Goal: Task Accomplishment & Management: Manage account settings

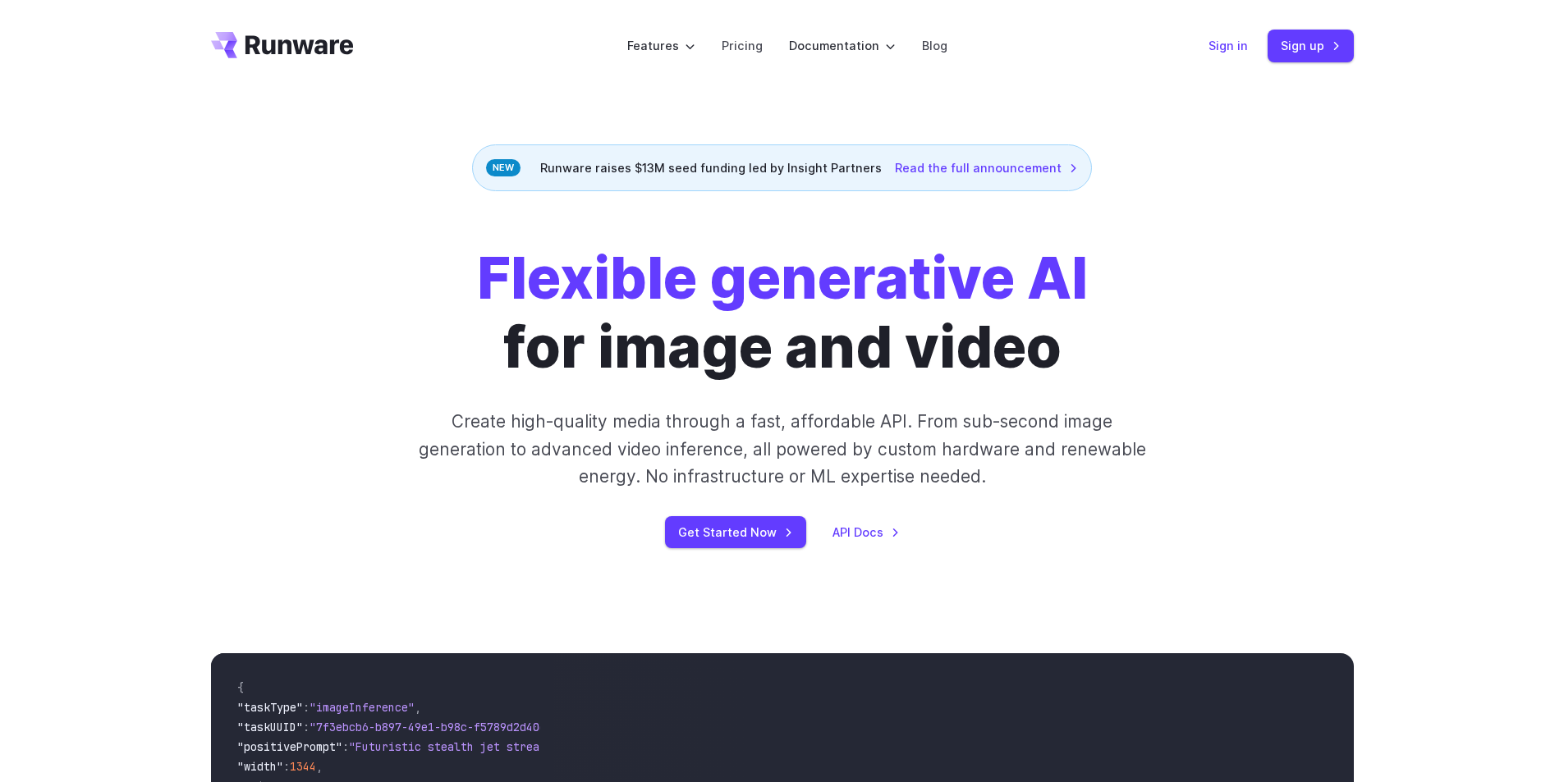
click at [1238, 48] on link "Sign in" at bounding box center [1228, 45] width 39 height 19
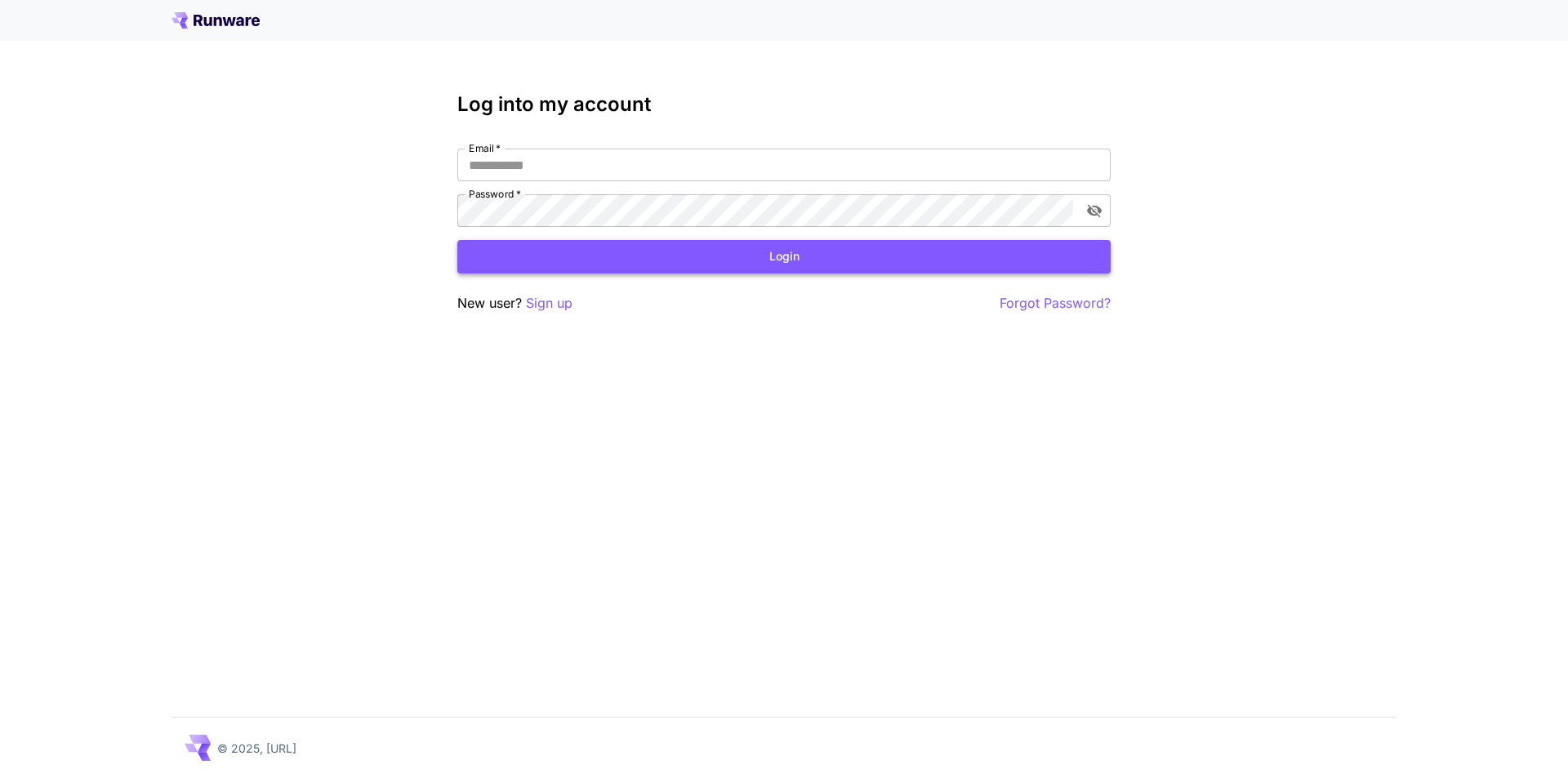
type input "**********"
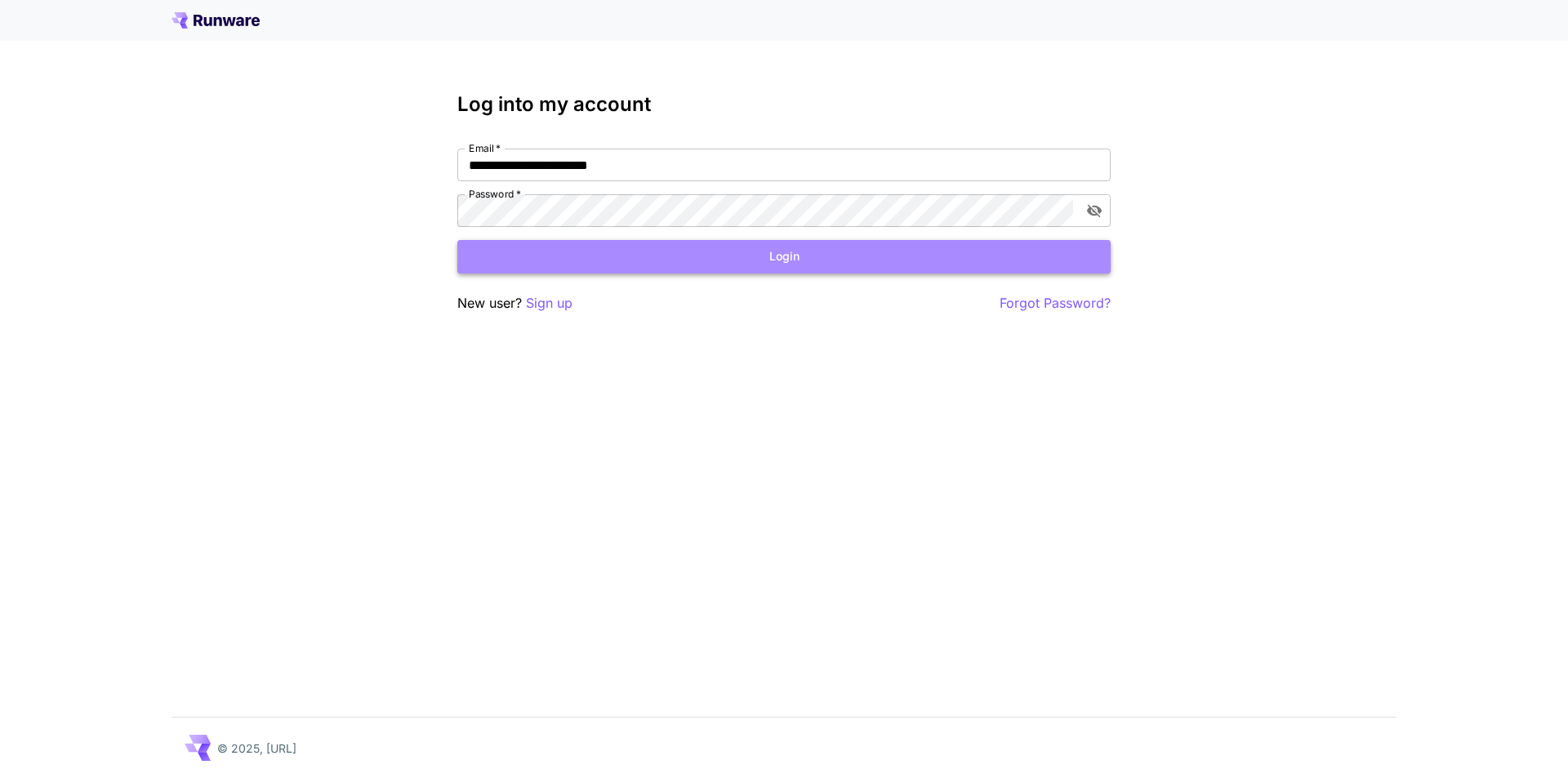
click at [796, 254] on button "Login" at bounding box center [784, 257] width 654 height 34
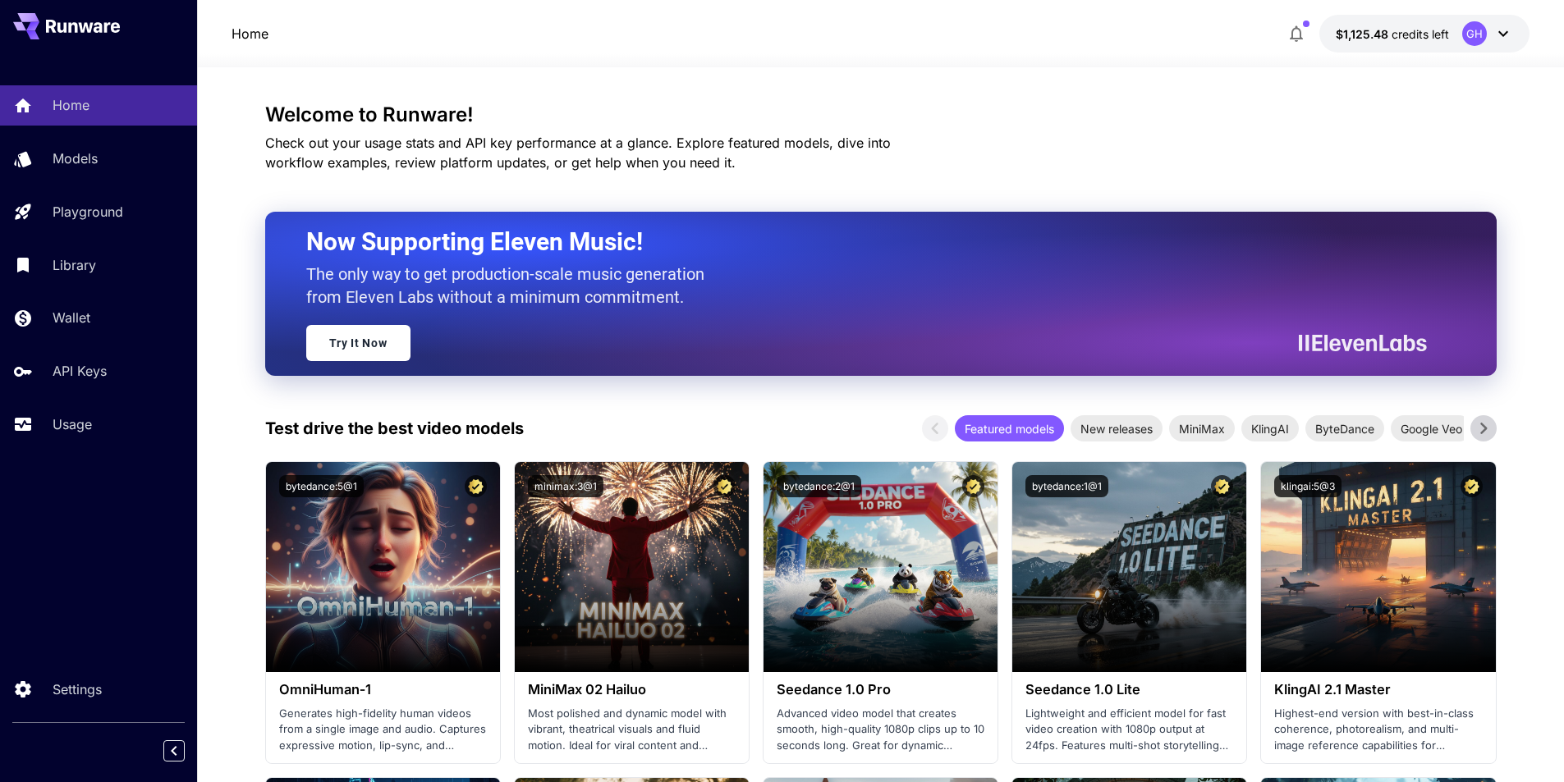
click at [1512, 30] on icon at bounding box center [1503, 34] width 20 height 20
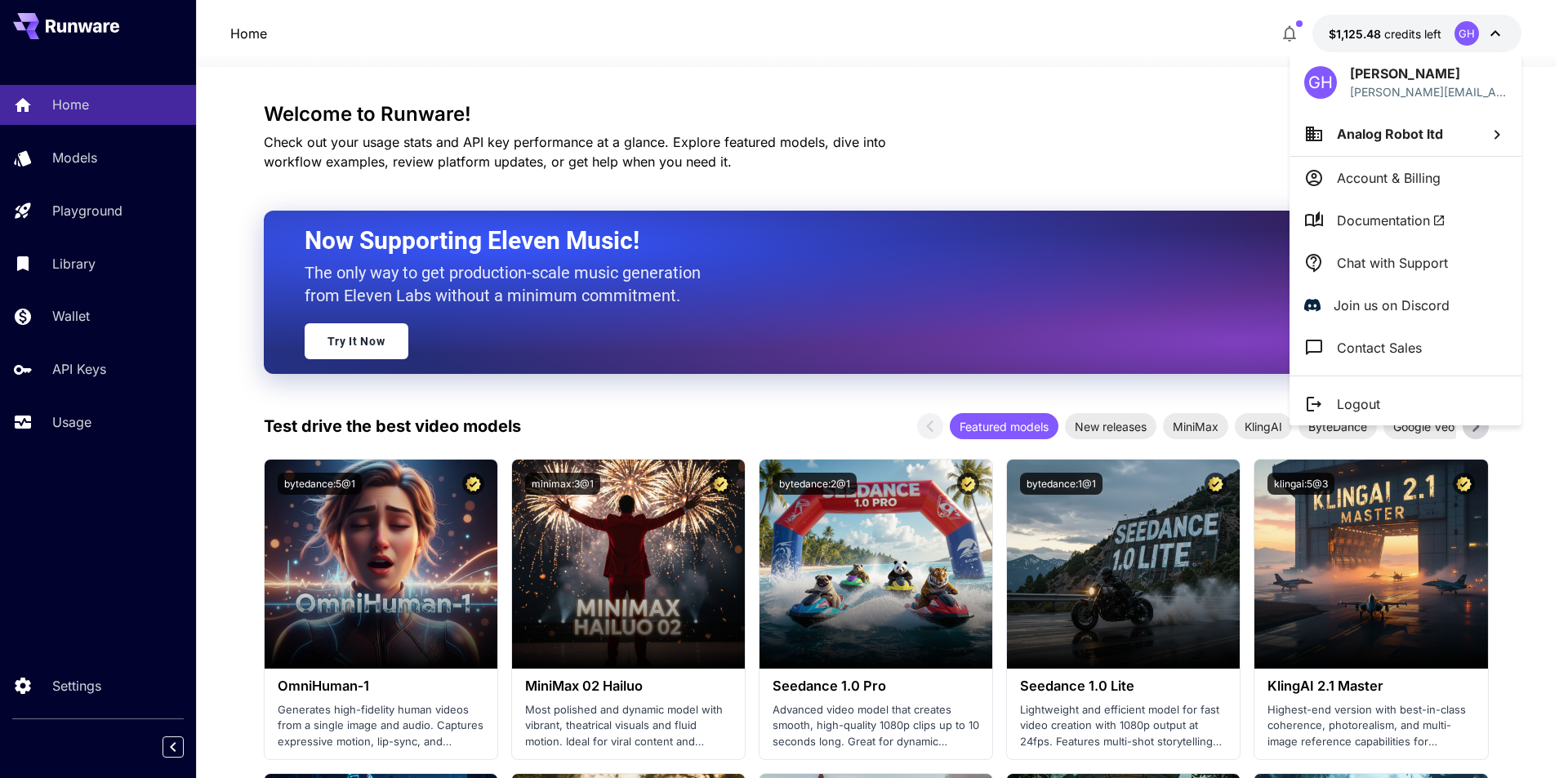
click at [1416, 263] on p "Chat with Support" at bounding box center [1393, 264] width 111 height 20
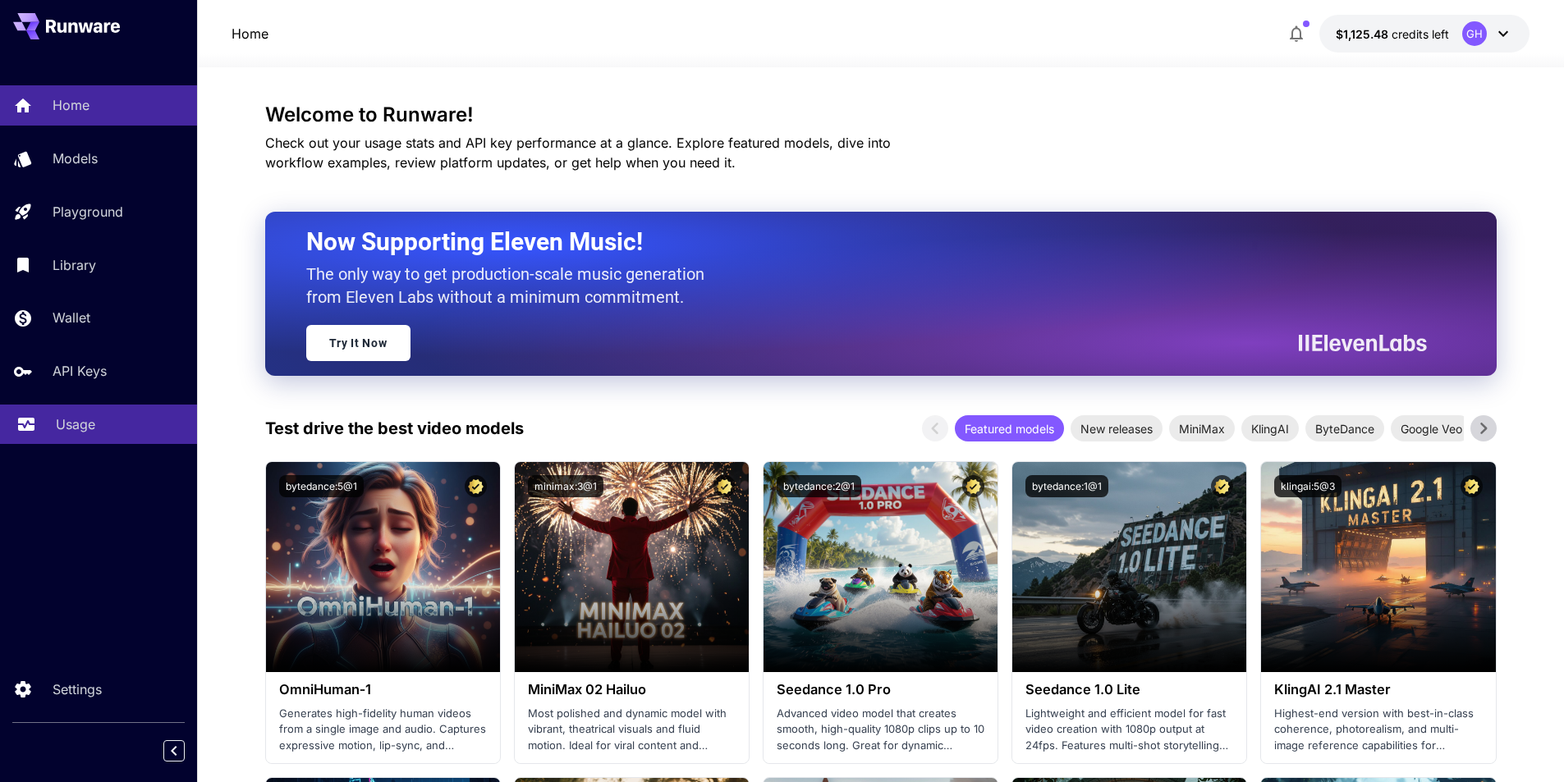
click at [81, 418] on p "Usage" at bounding box center [75, 425] width 39 height 20
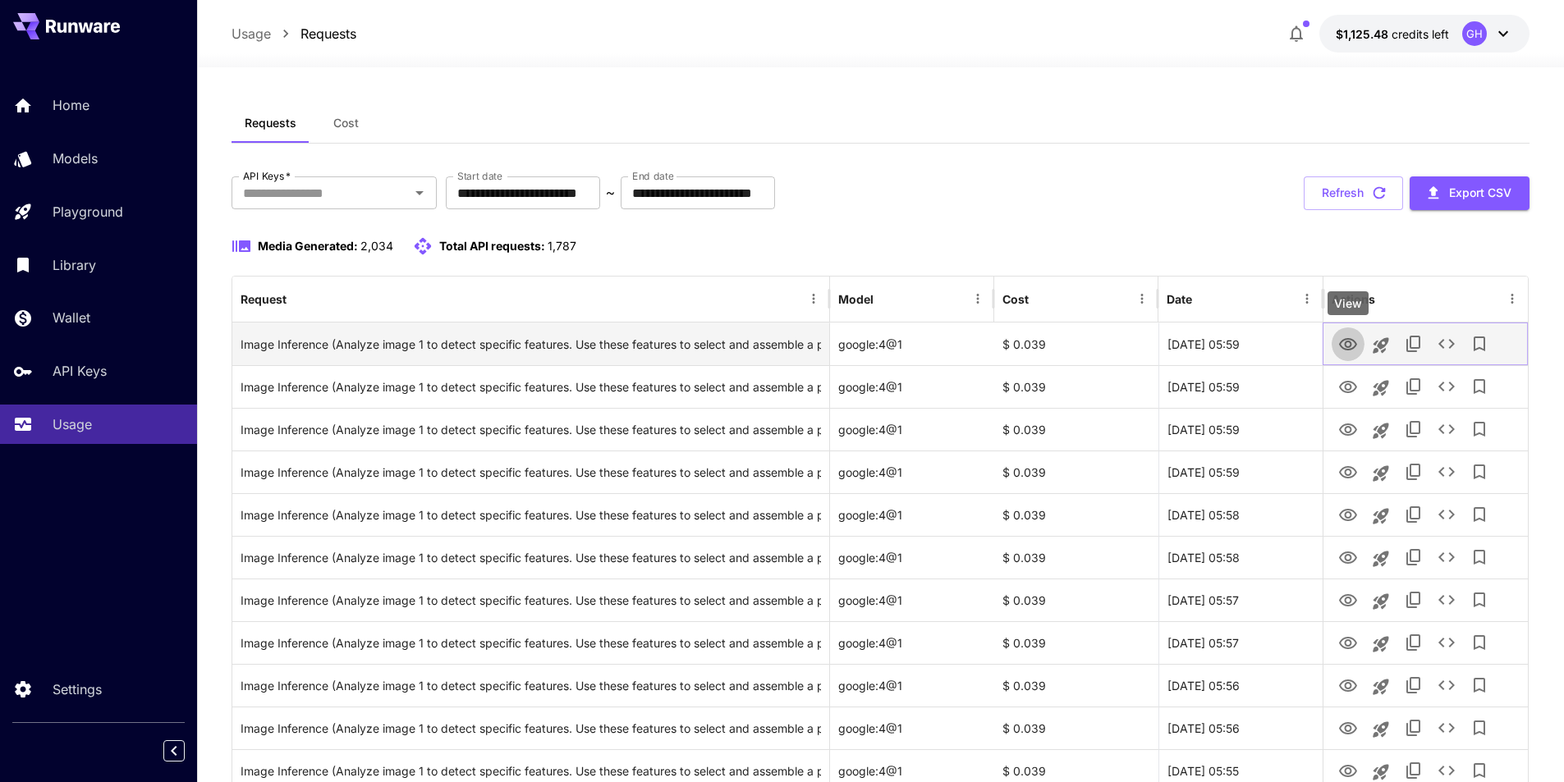
click at [1356, 344] on icon "View" at bounding box center [1348, 344] width 18 height 12
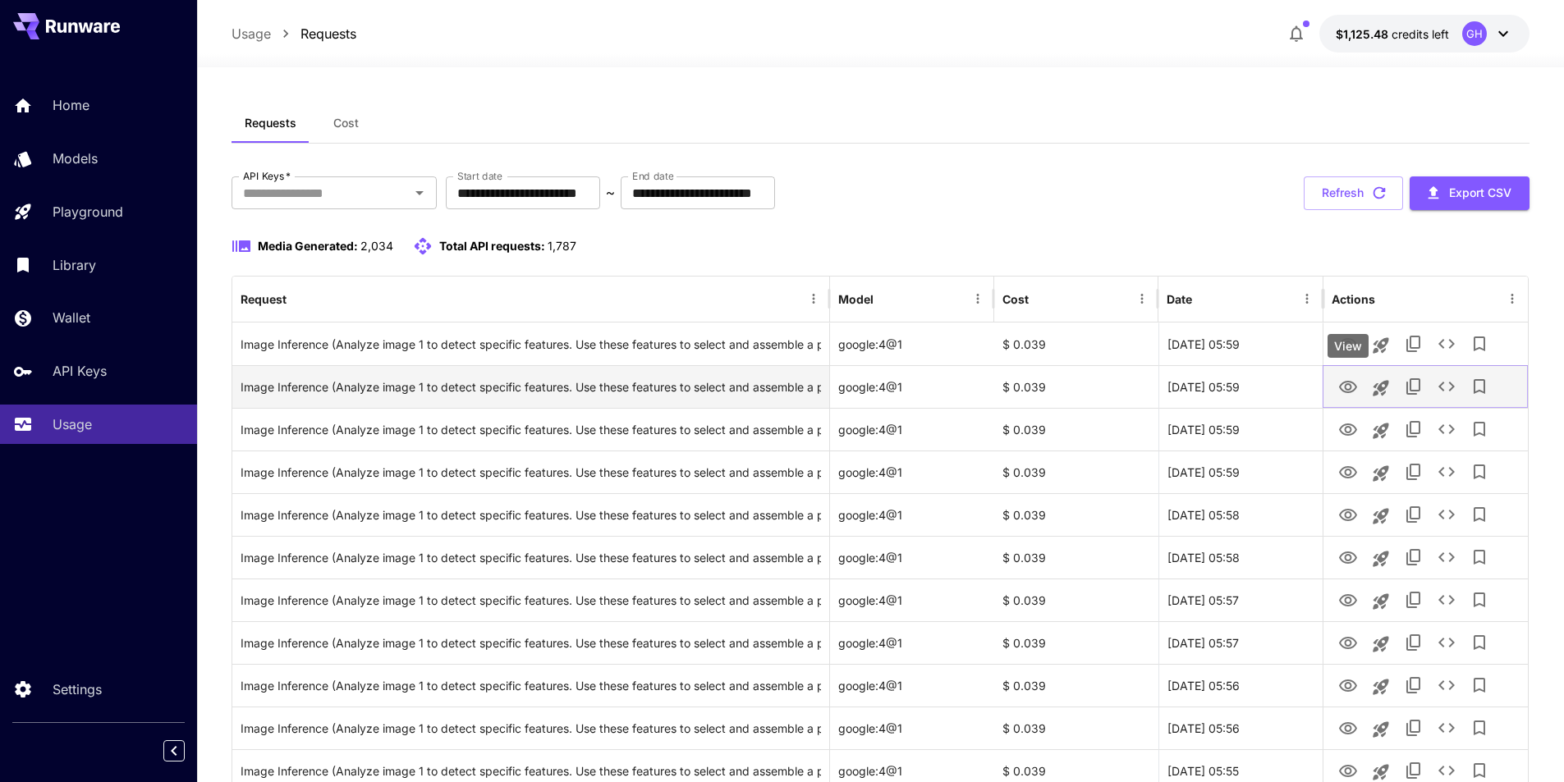
click at [1350, 391] on icon "View" at bounding box center [1348, 388] width 20 height 20
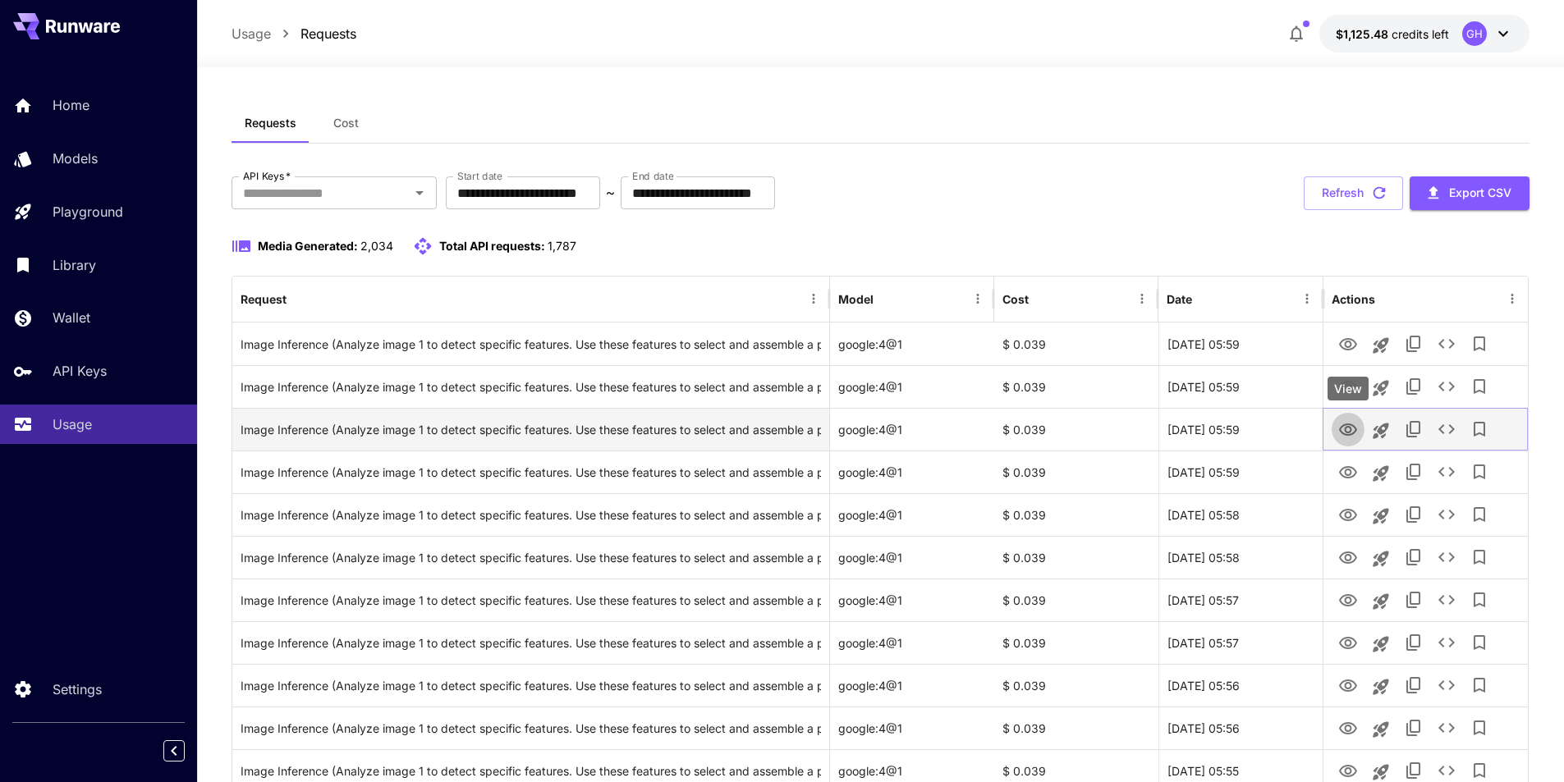
click at [1346, 428] on icon "View" at bounding box center [1348, 430] width 18 height 12
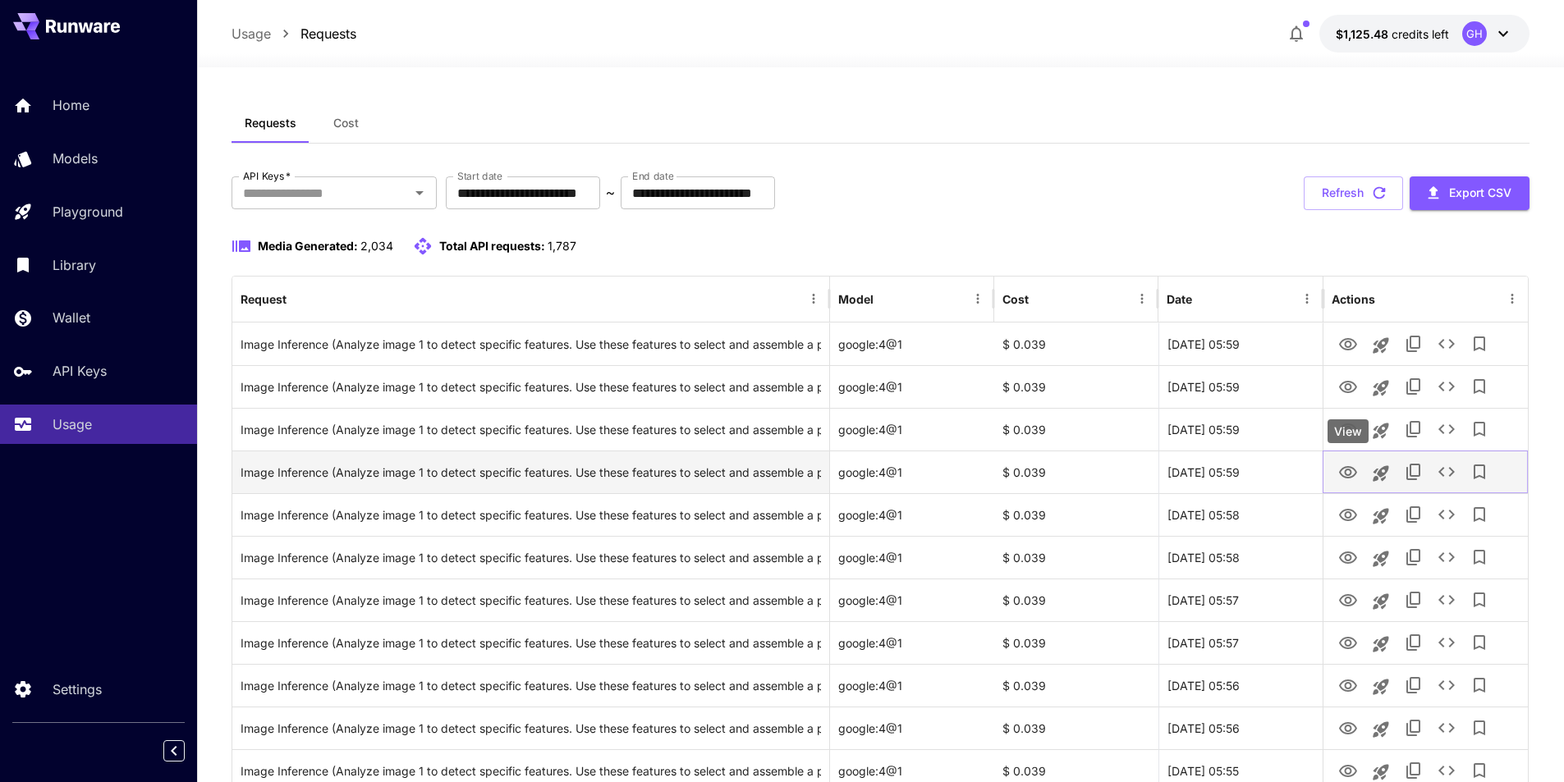
click at [1351, 475] on icon "View" at bounding box center [1348, 473] width 20 height 20
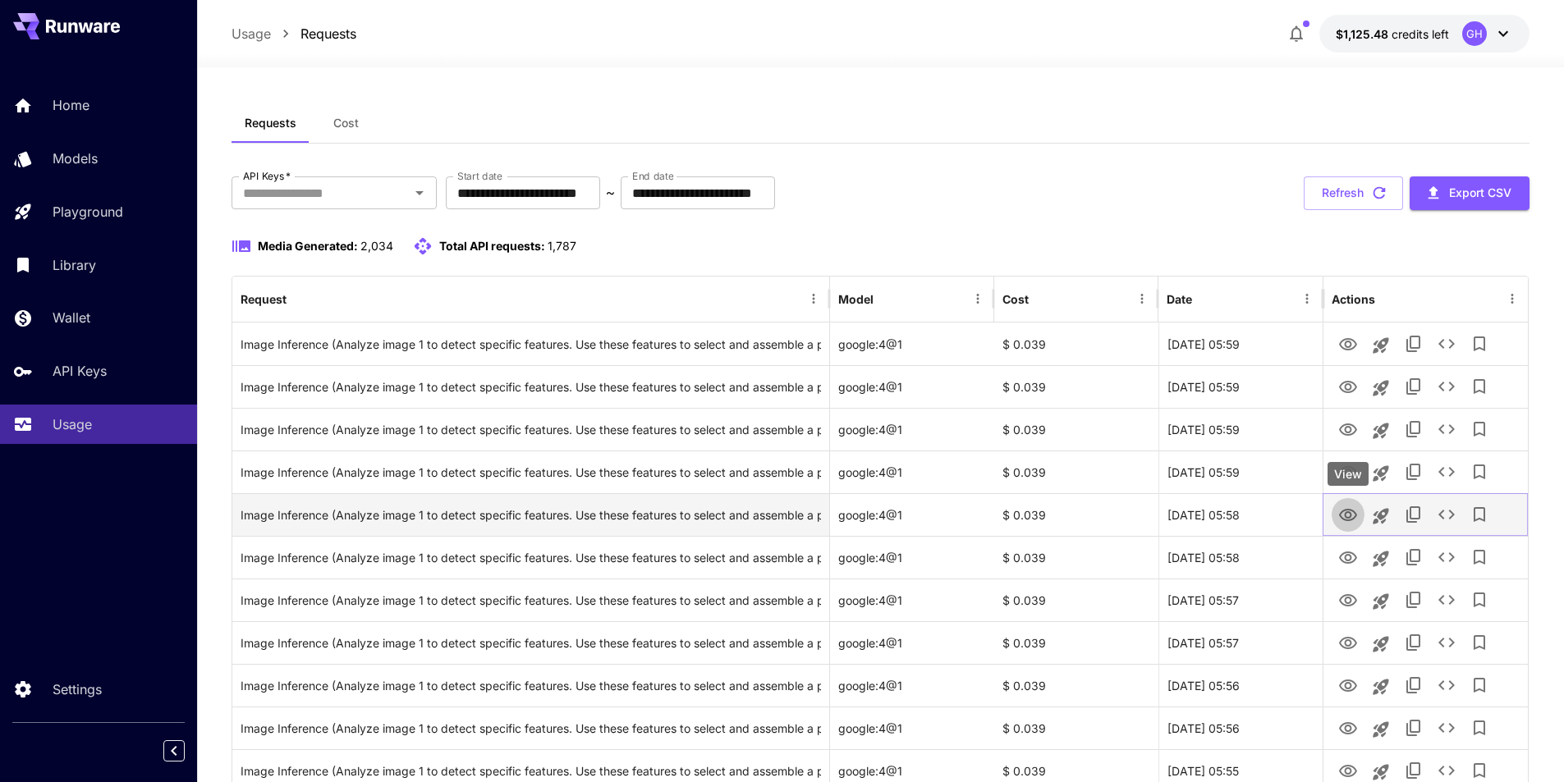
click at [1350, 517] on icon "View" at bounding box center [1348, 515] width 18 height 12
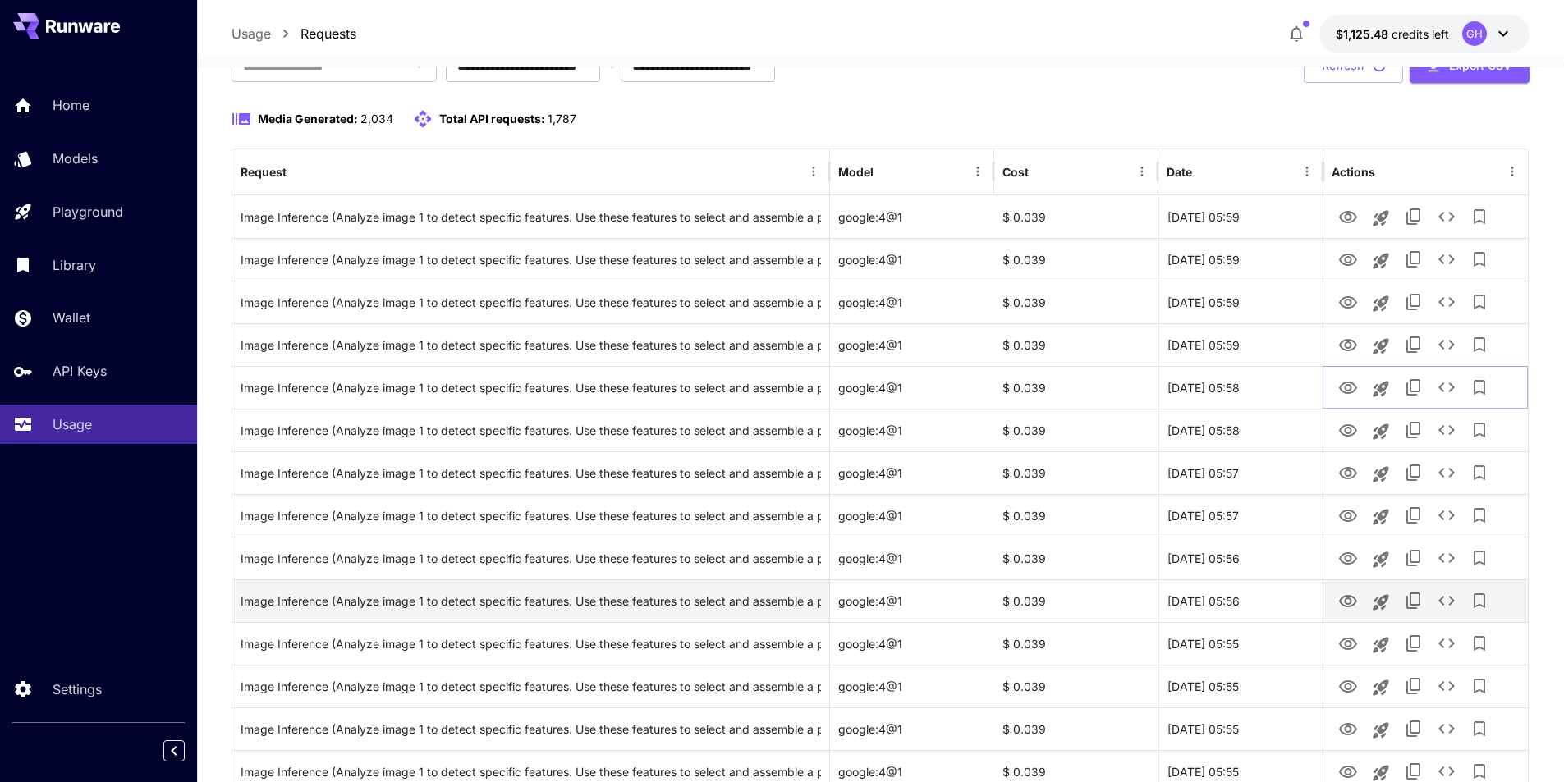
scroll to position [164, 0]
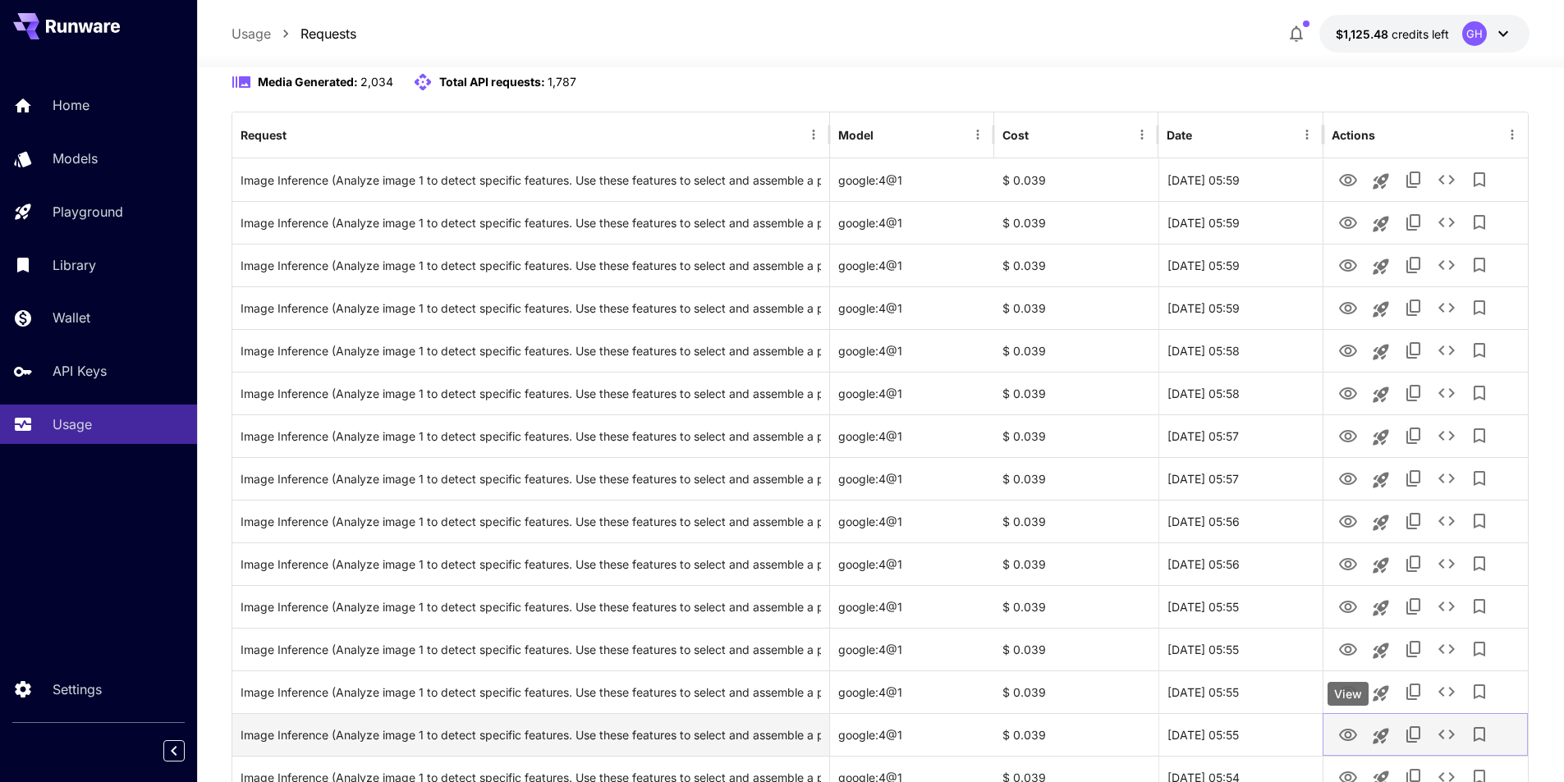
click at [1346, 736] on icon "View" at bounding box center [1348, 735] width 18 height 12
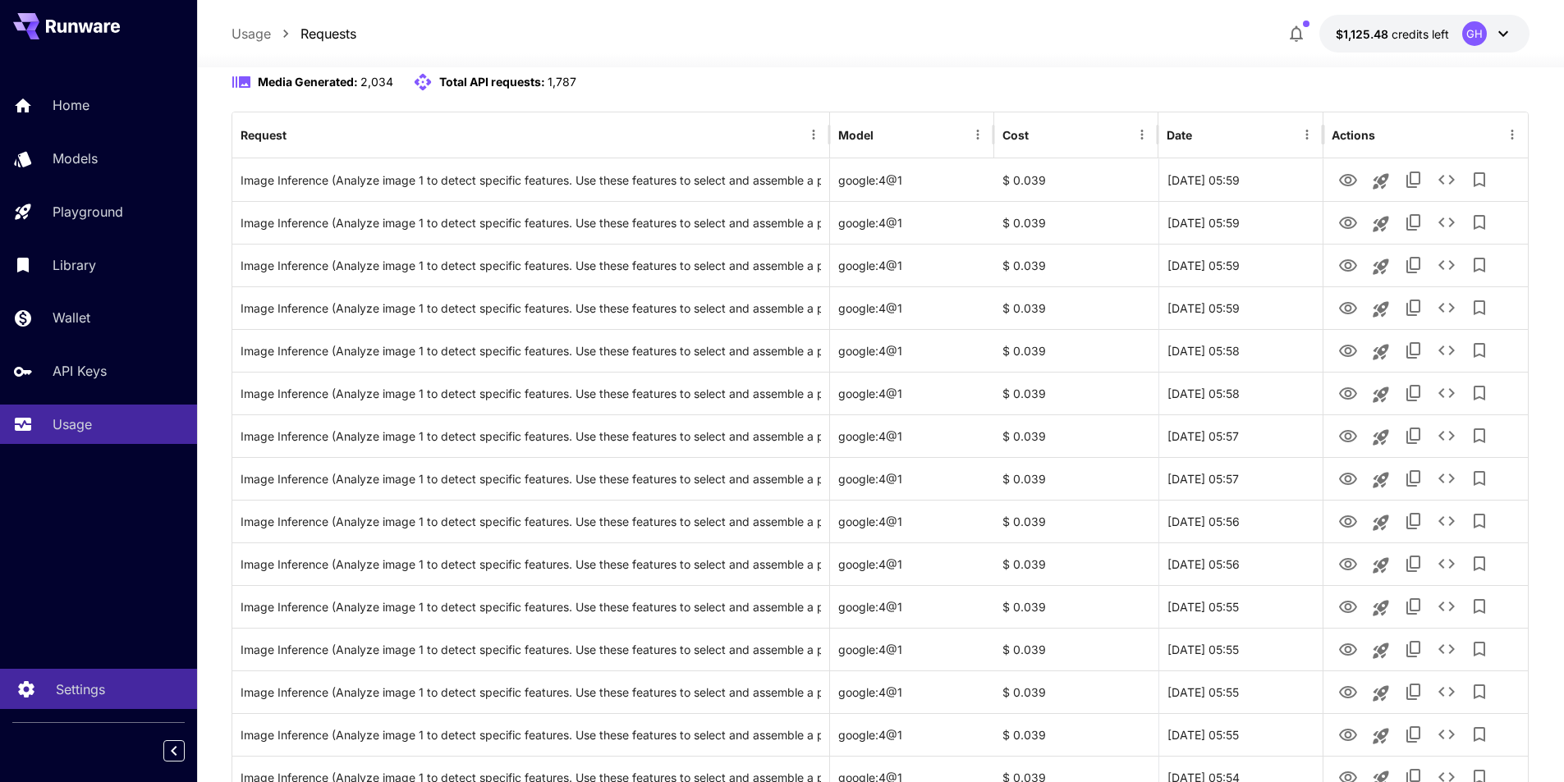
click at [87, 686] on p "Settings" at bounding box center [80, 690] width 49 height 20
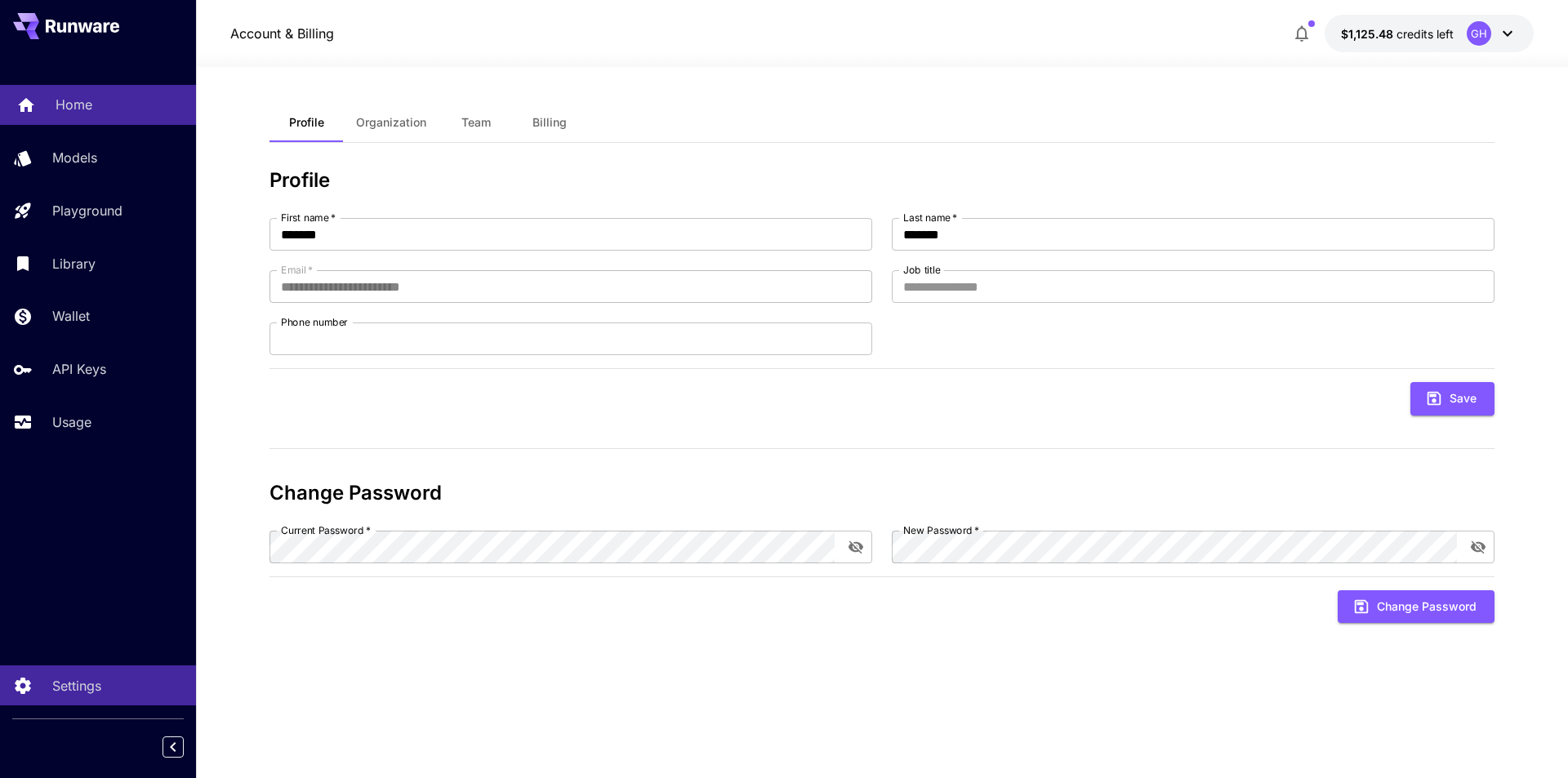
click at [70, 102] on p "Home" at bounding box center [74, 104] width 37 height 20
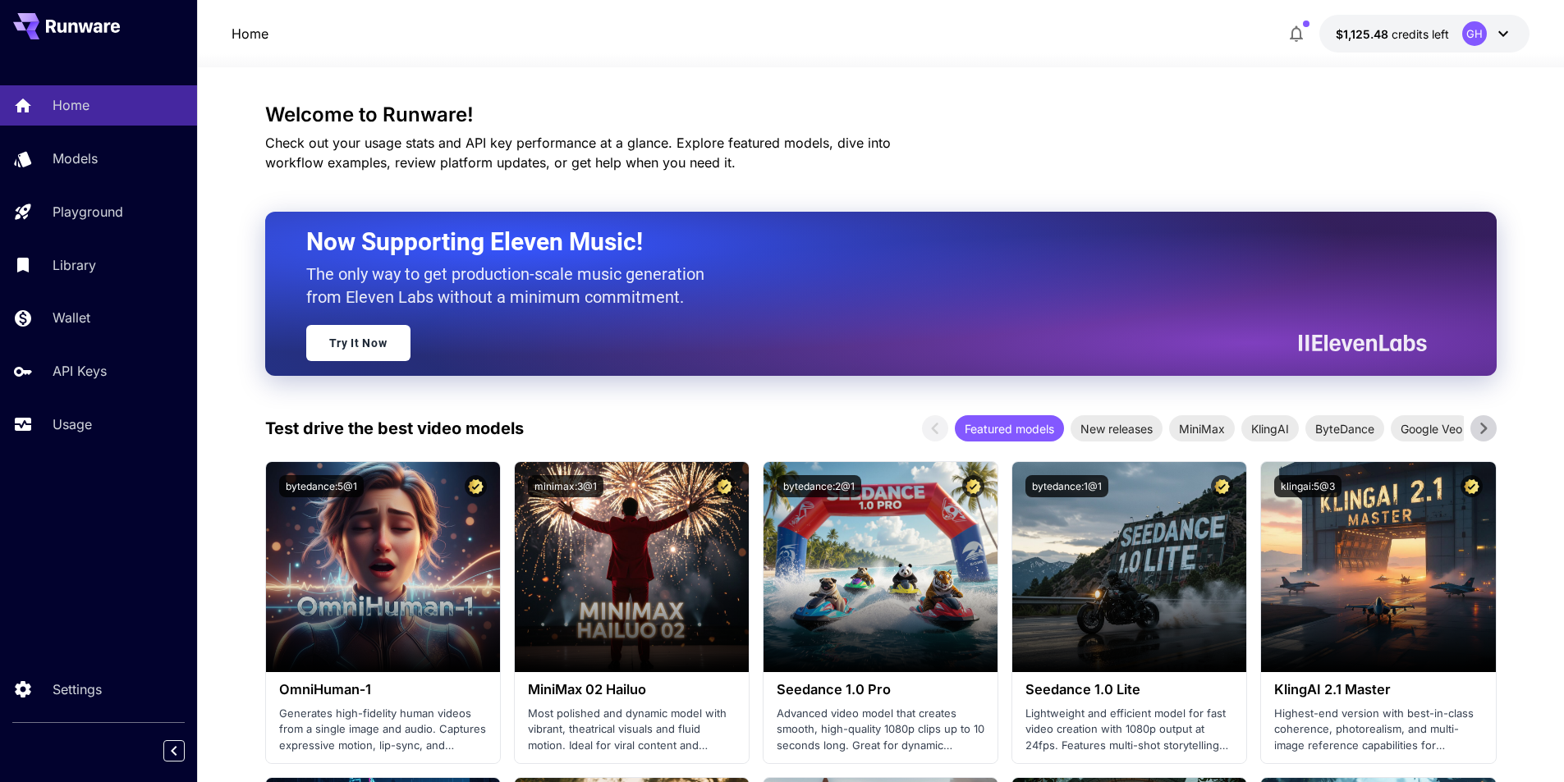
click at [1507, 39] on icon at bounding box center [1503, 34] width 20 height 20
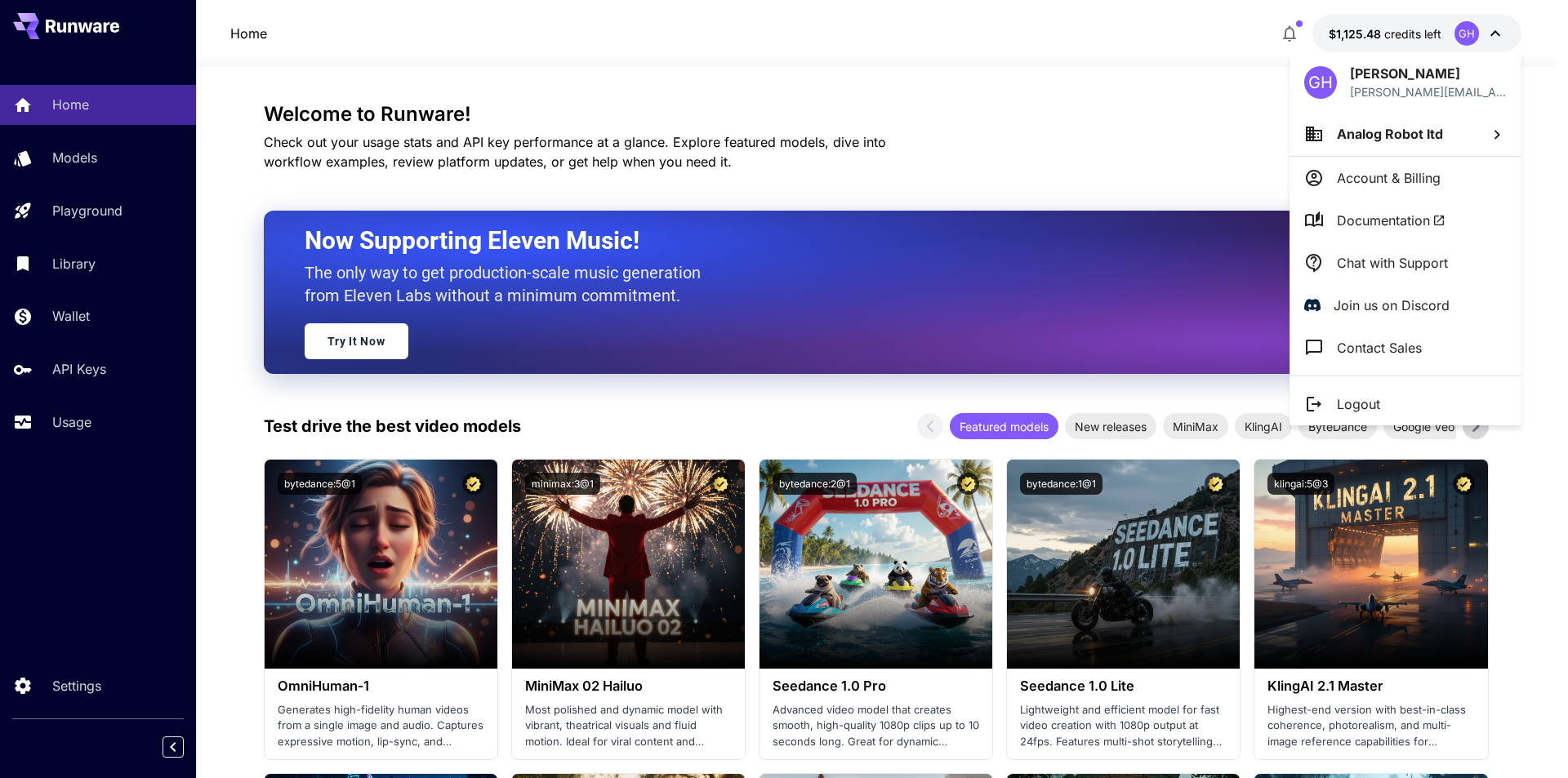
click at [1405, 268] on p "Chat with Support" at bounding box center [1393, 264] width 111 height 20
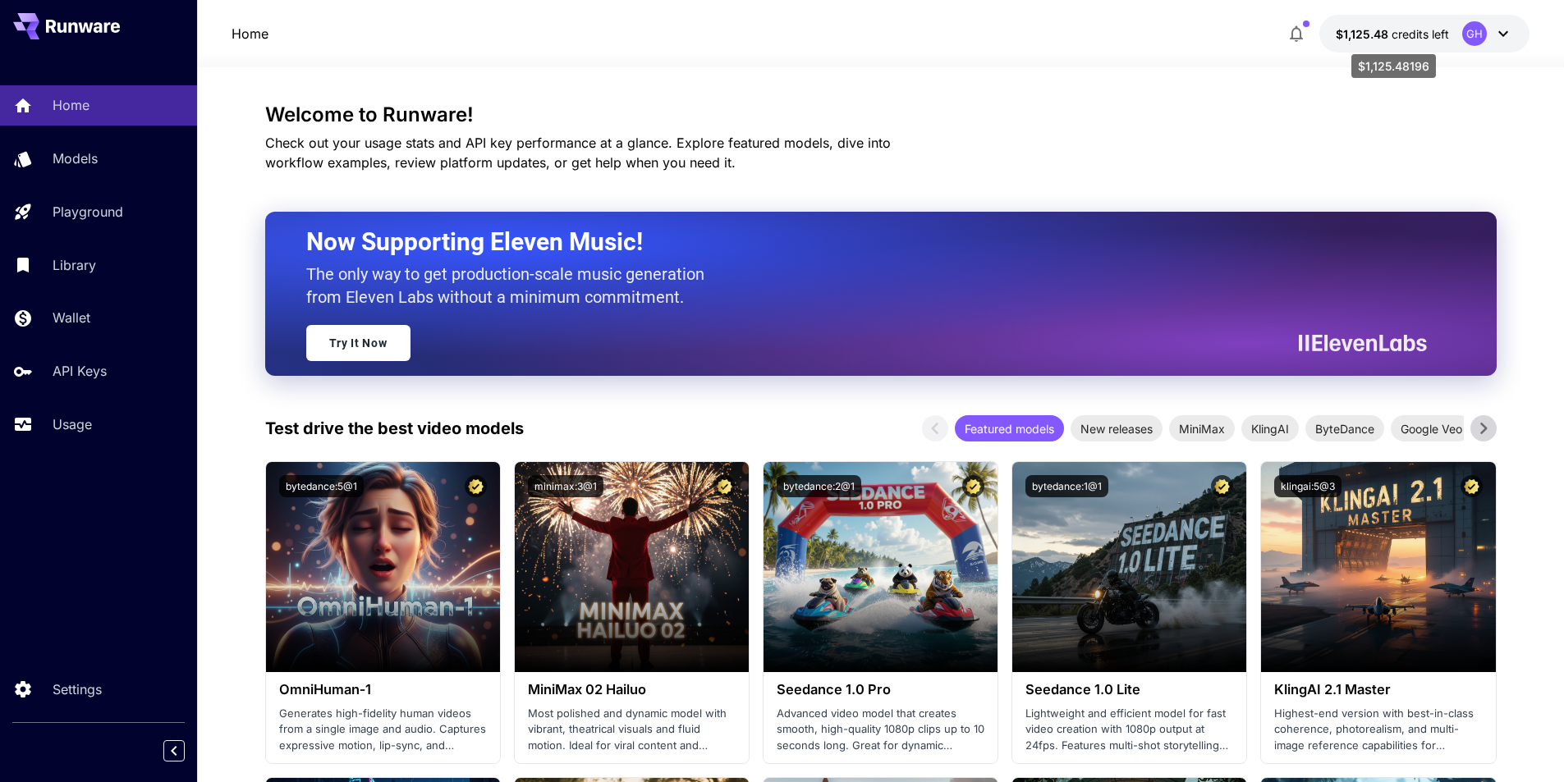
click at [1443, 38] on span "credits left" at bounding box center [1420, 34] width 57 height 14
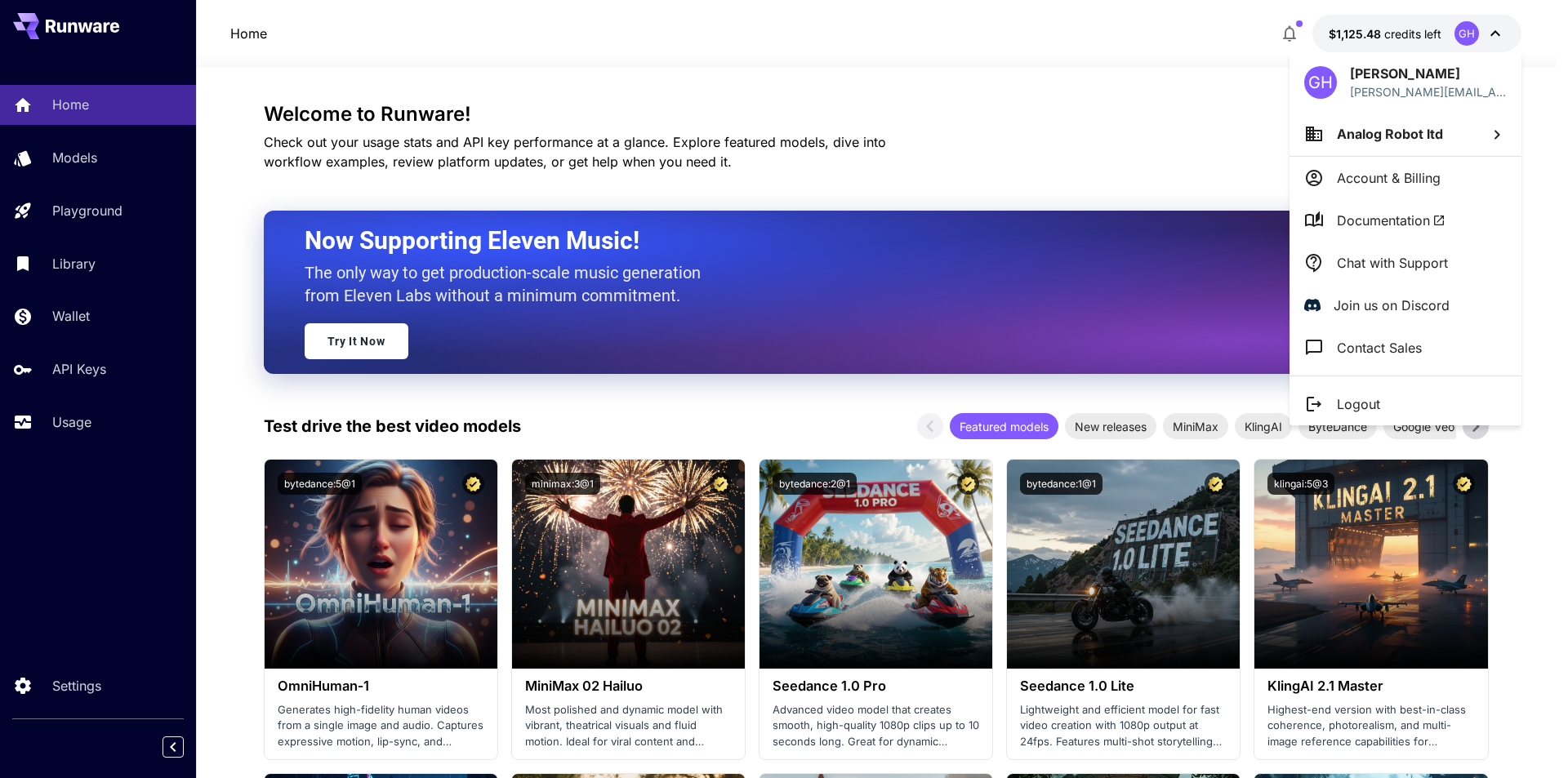
click at [1054, 123] on div at bounding box center [784, 389] width 1568 height 778
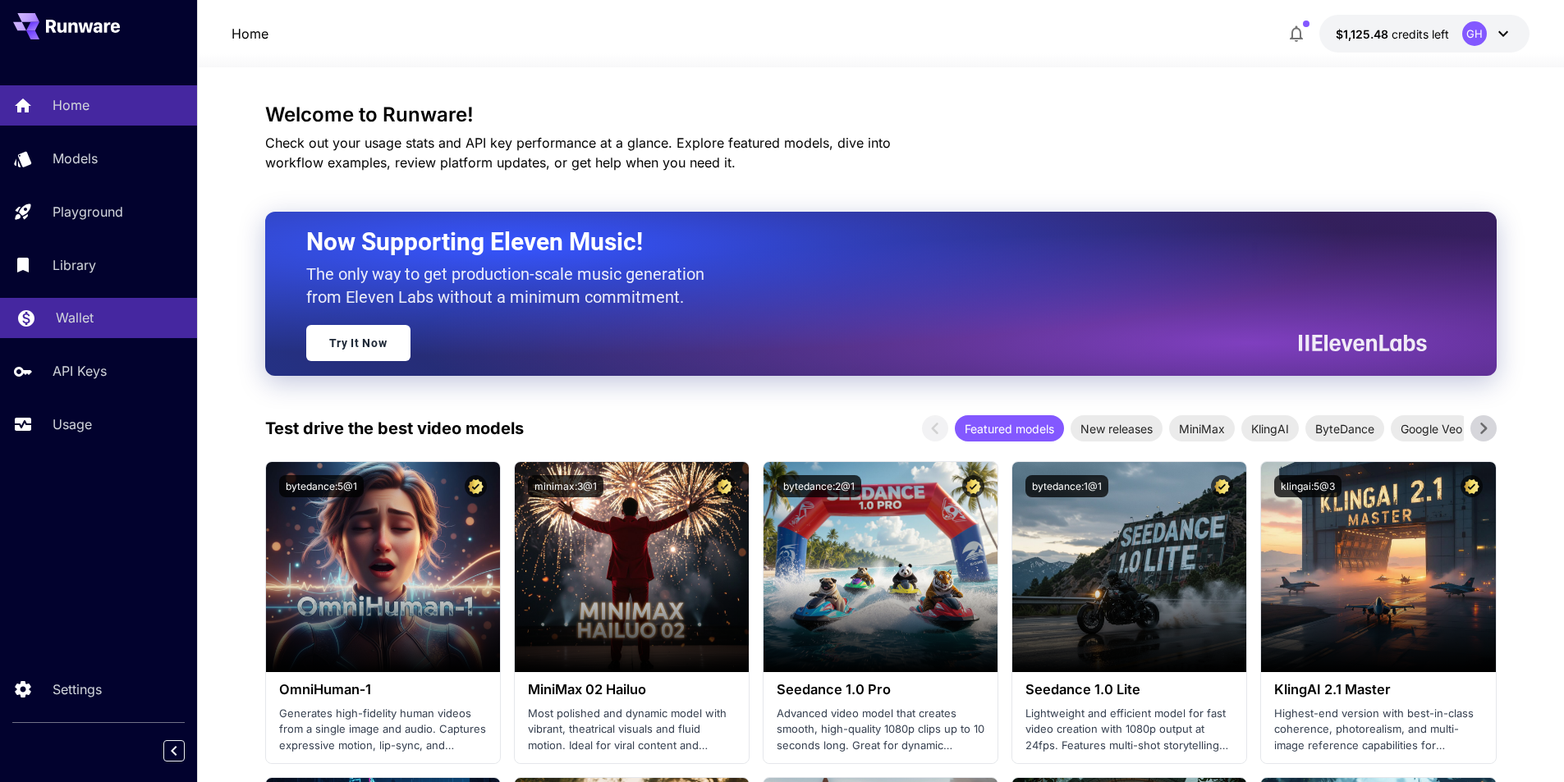
click at [118, 319] on div "Wallet" at bounding box center [120, 318] width 128 height 20
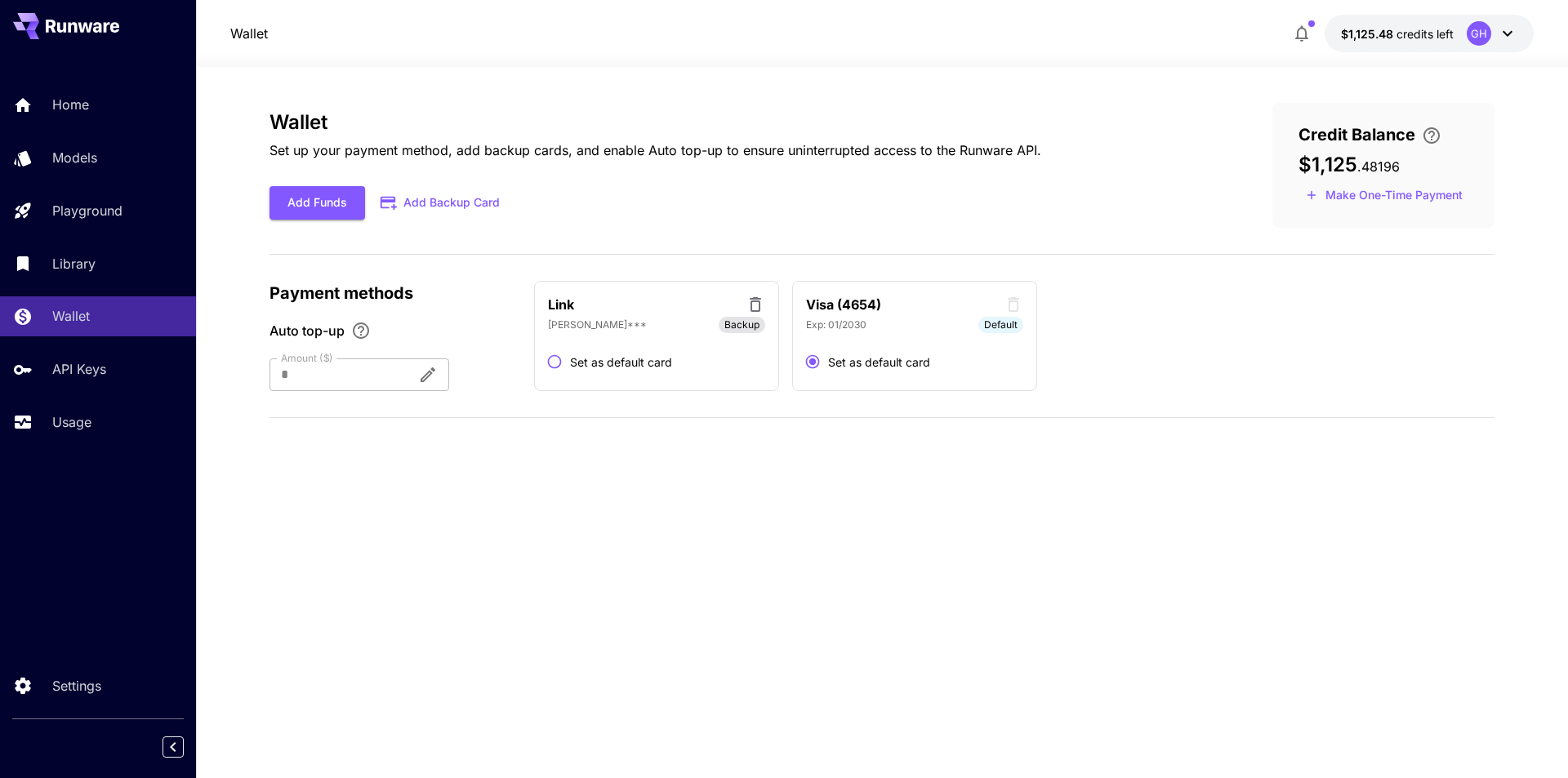
click at [1508, 26] on icon at bounding box center [1508, 34] width 20 height 20
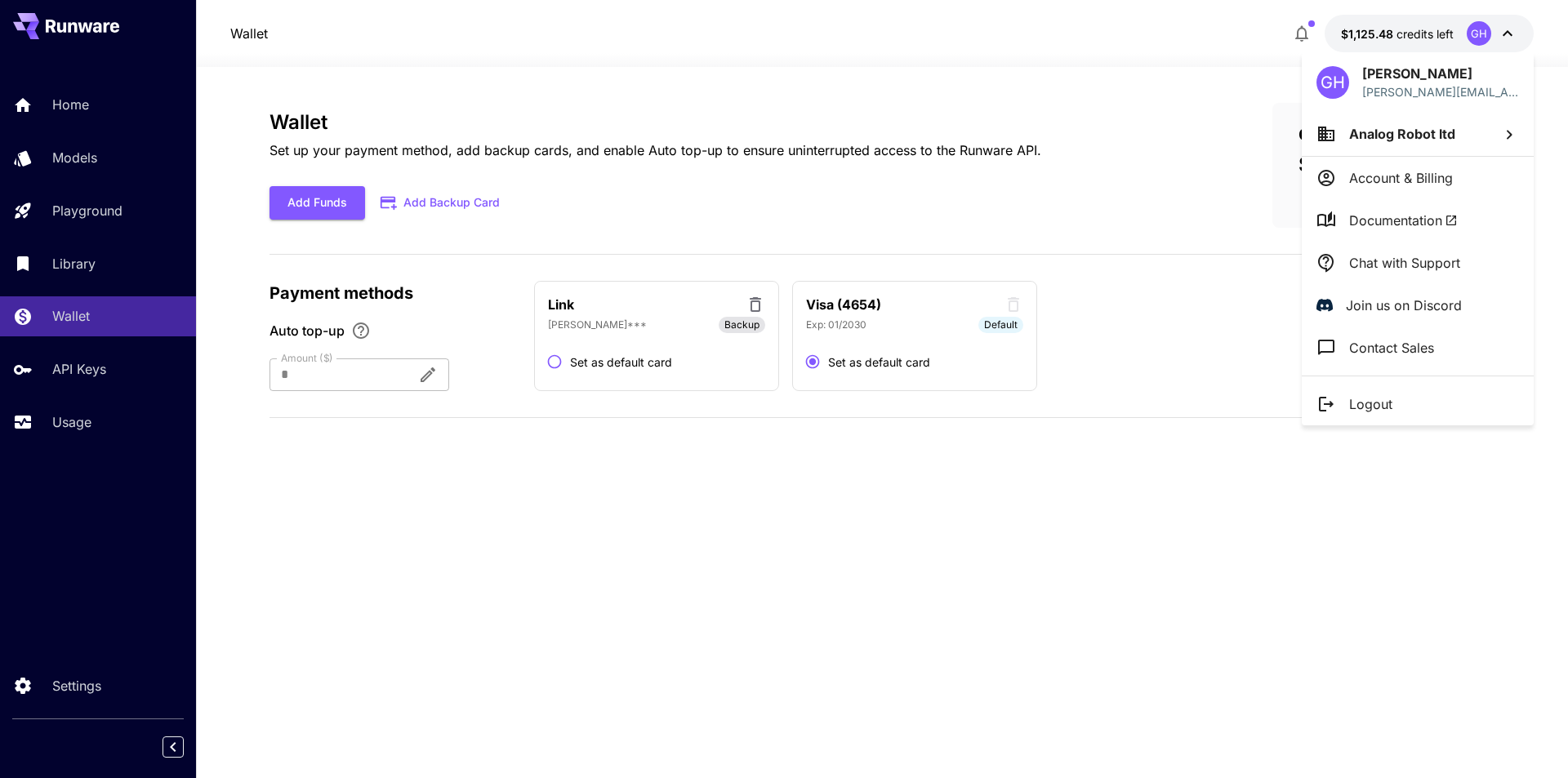
click at [1388, 183] on p "Account & Billing" at bounding box center [1401, 178] width 103 height 20
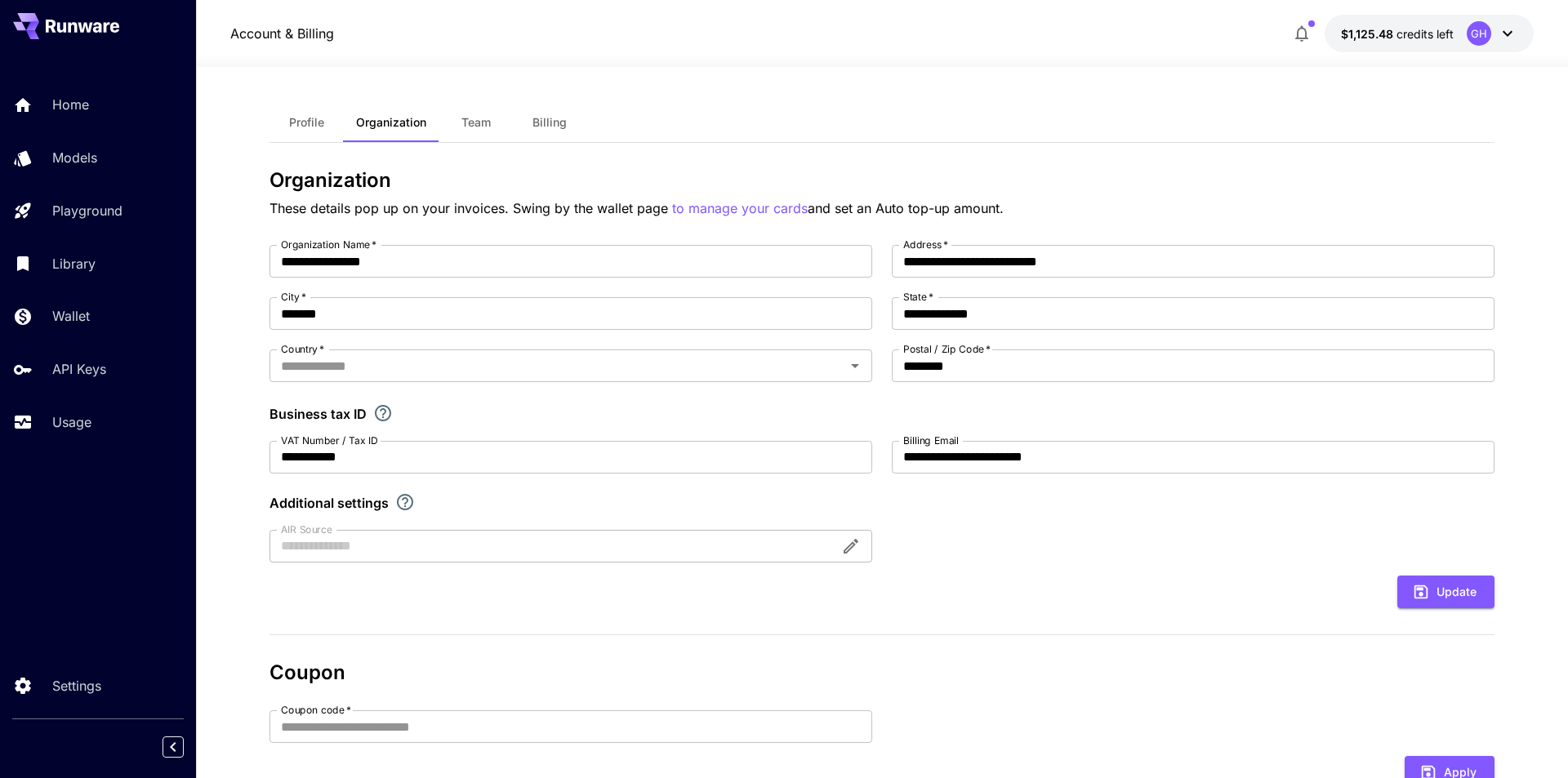
type input "**********"
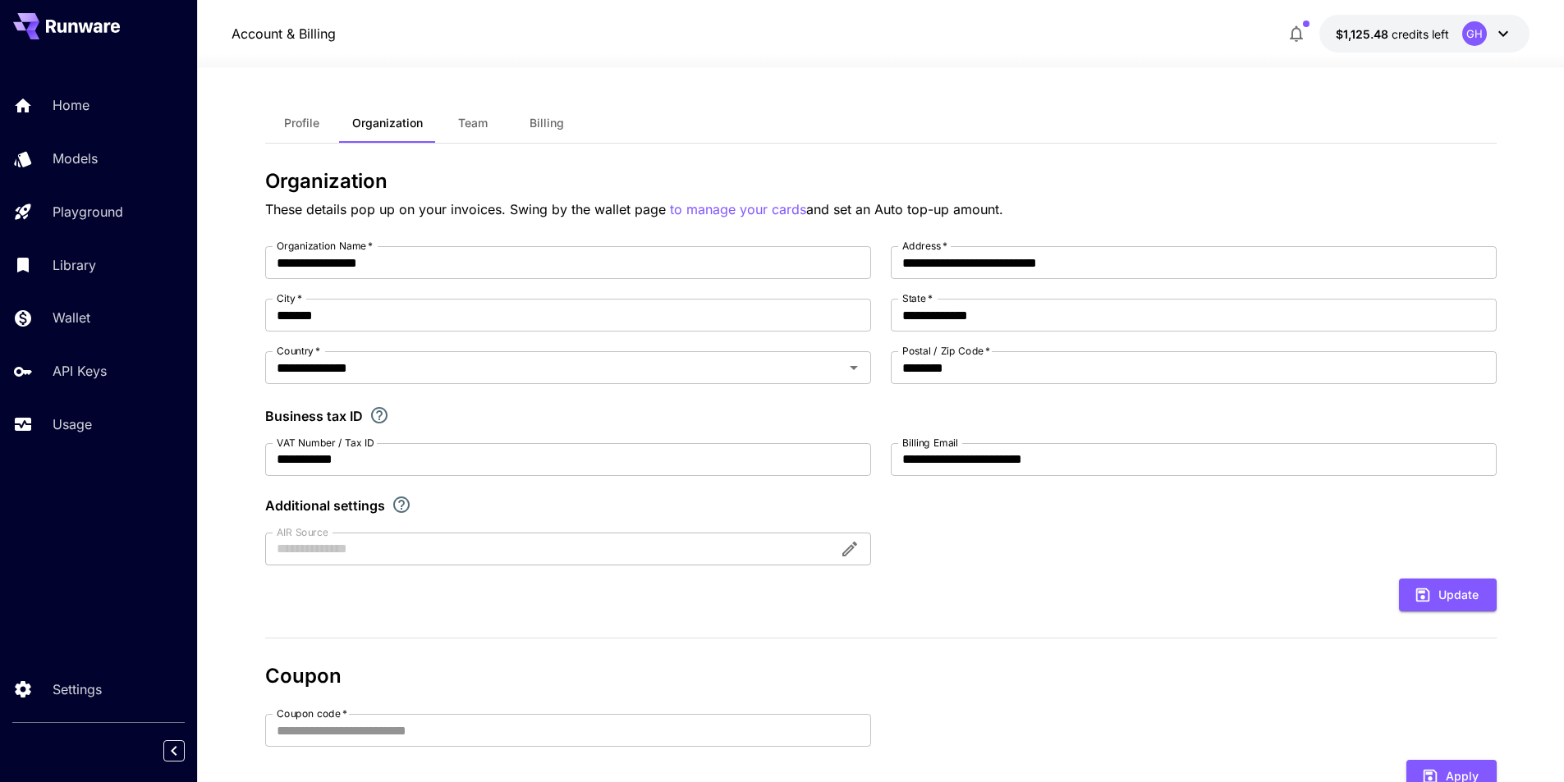
click at [549, 129] on span "Billing" at bounding box center [547, 123] width 34 height 15
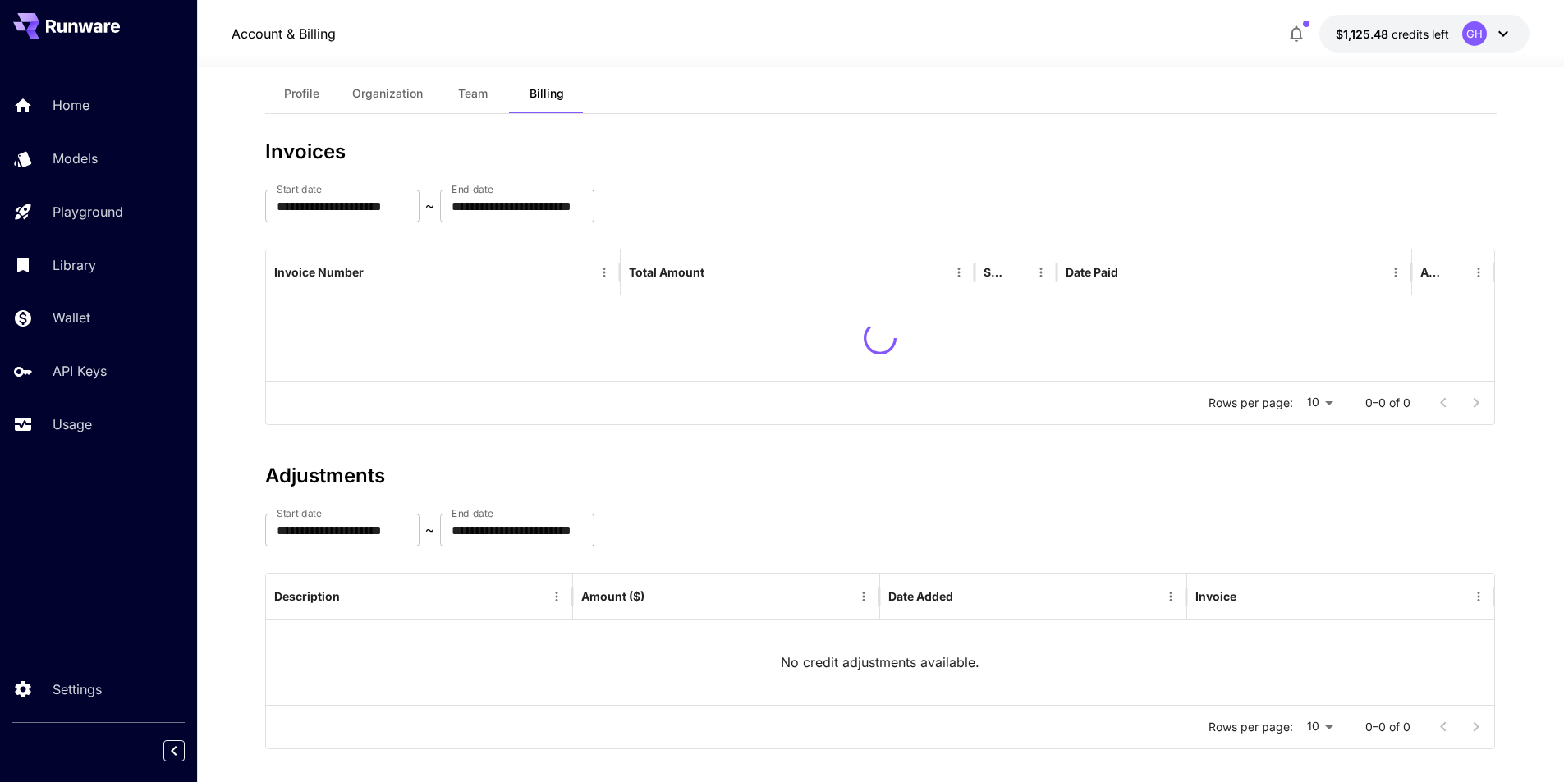
scroll to position [3, 0]
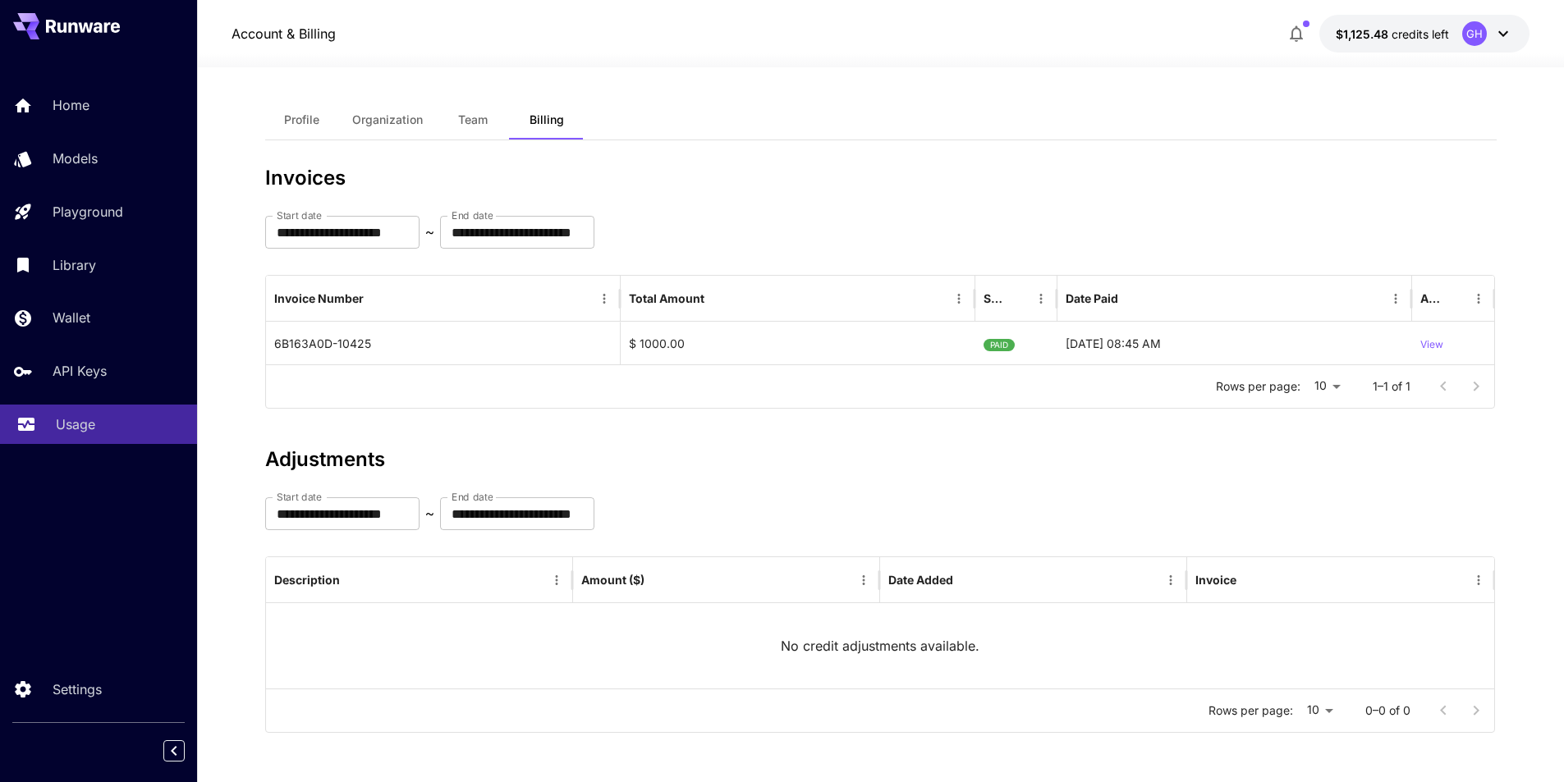
click at [63, 415] on p "Usage" at bounding box center [75, 425] width 39 height 20
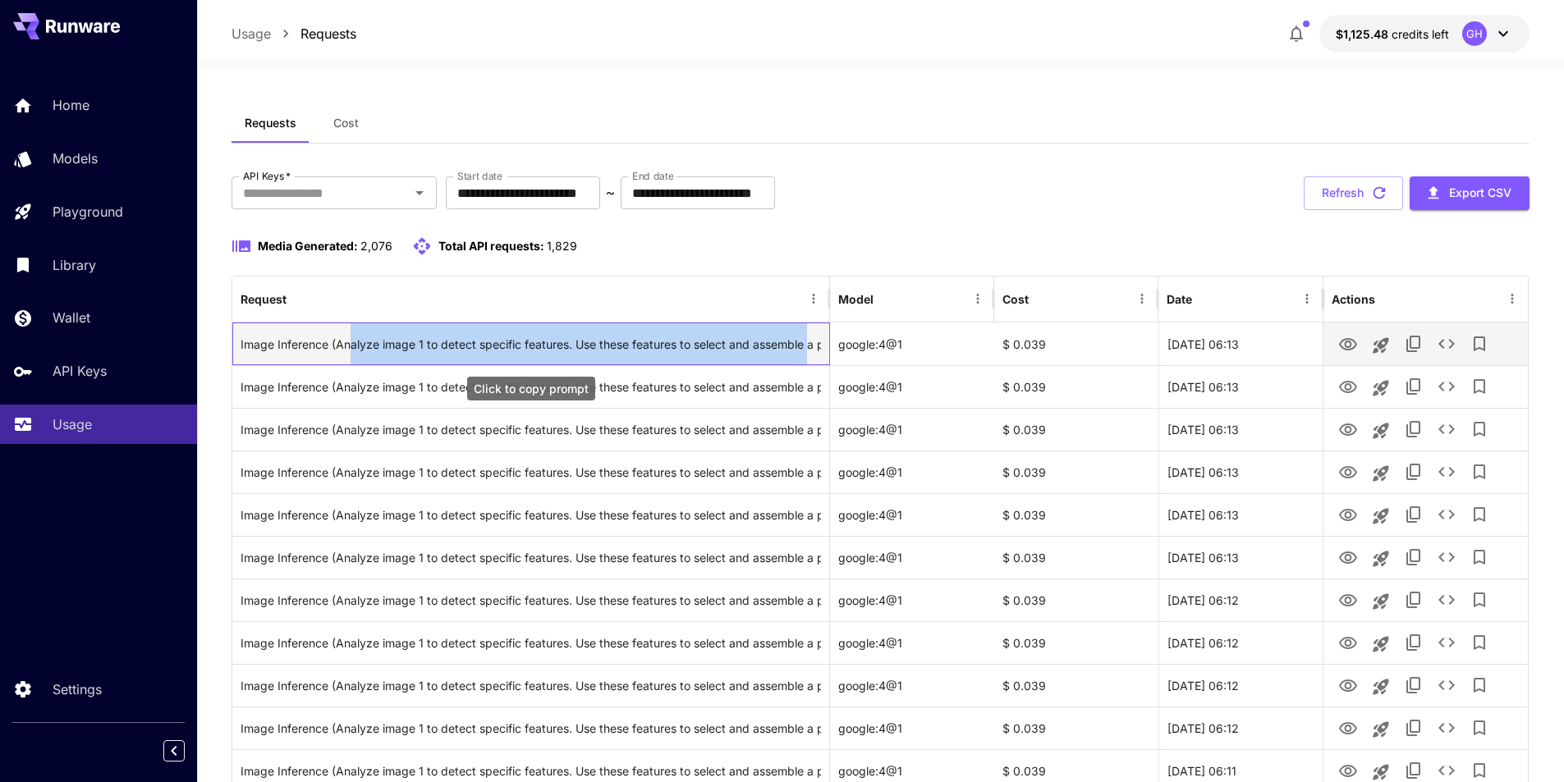
drag, startPoint x: 347, startPoint y: 345, endPoint x: 808, endPoint y: 351, distance: 460.6
click at [808, 351] on div "Image Inference (Analyze image 1 to detect specific features. Use these feature…" at bounding box center [531, 344] width 580 height 42
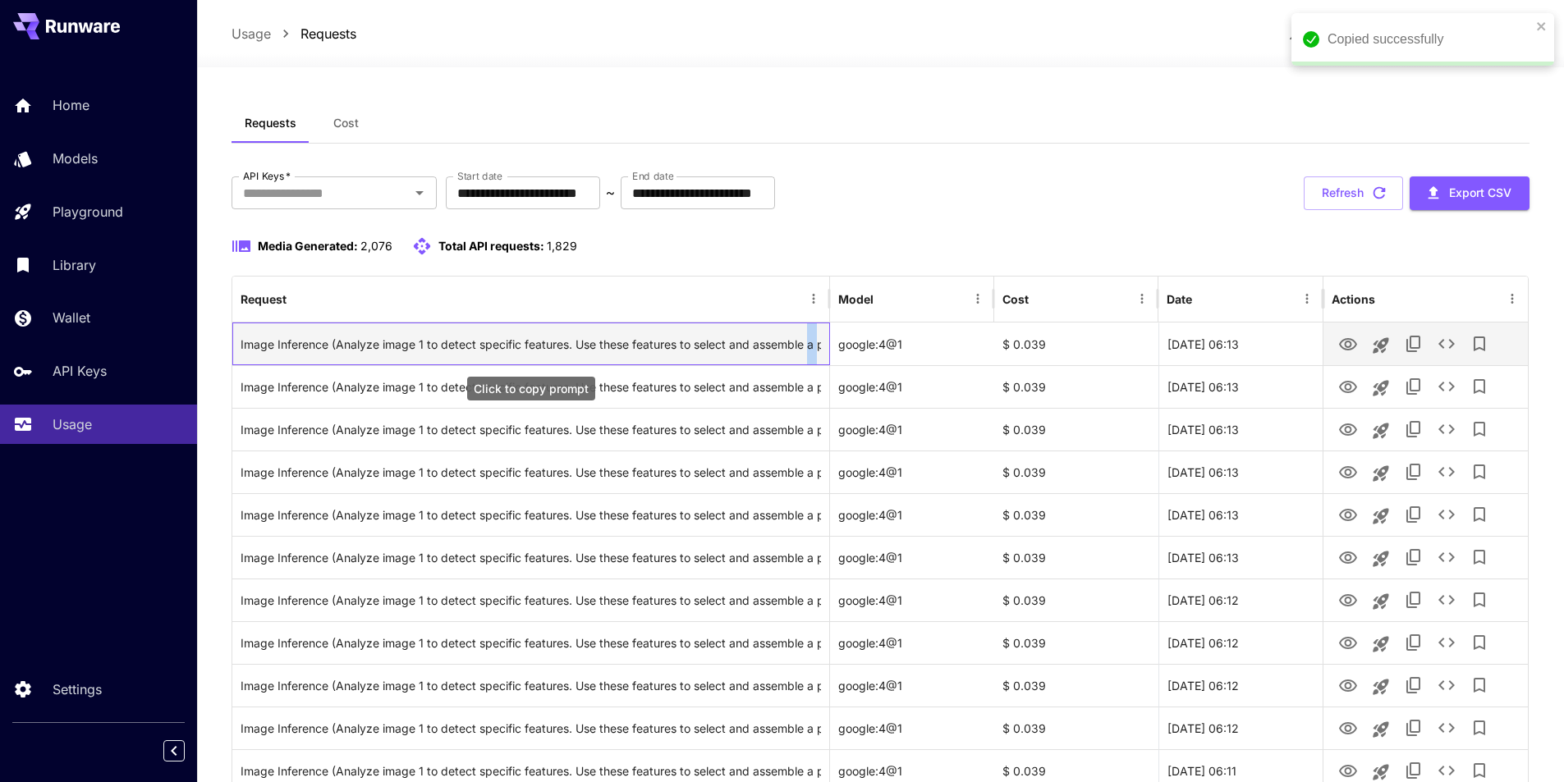
click at [808, 351] on div "Image Inference (Analyze image 1 to detect specific features. Use these feature…" at bounding box center [531, 344] width 580 height 42
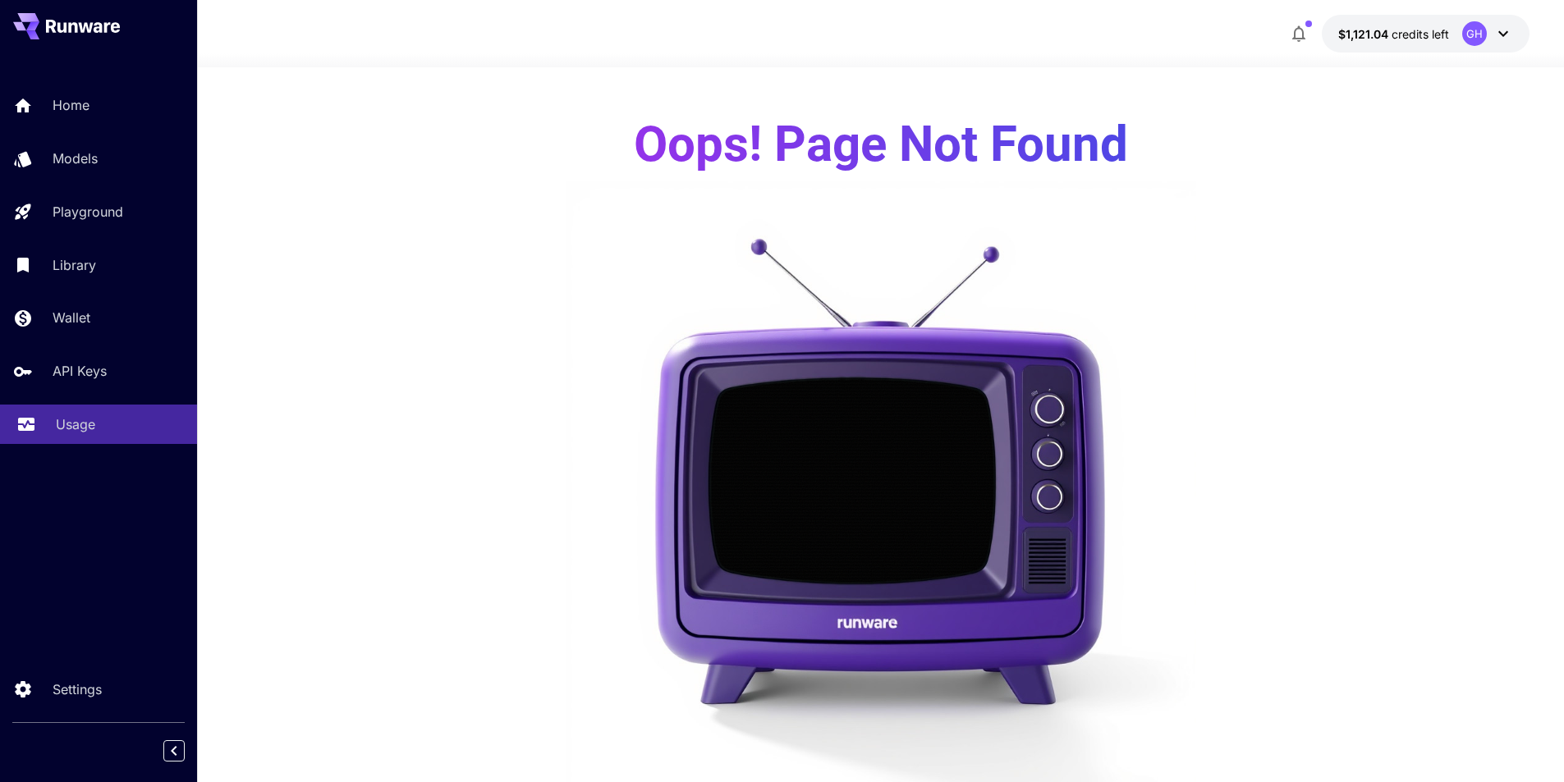
click at [57, 419] on p "Usage" at bounding box center [75, 425] width 39 height 20
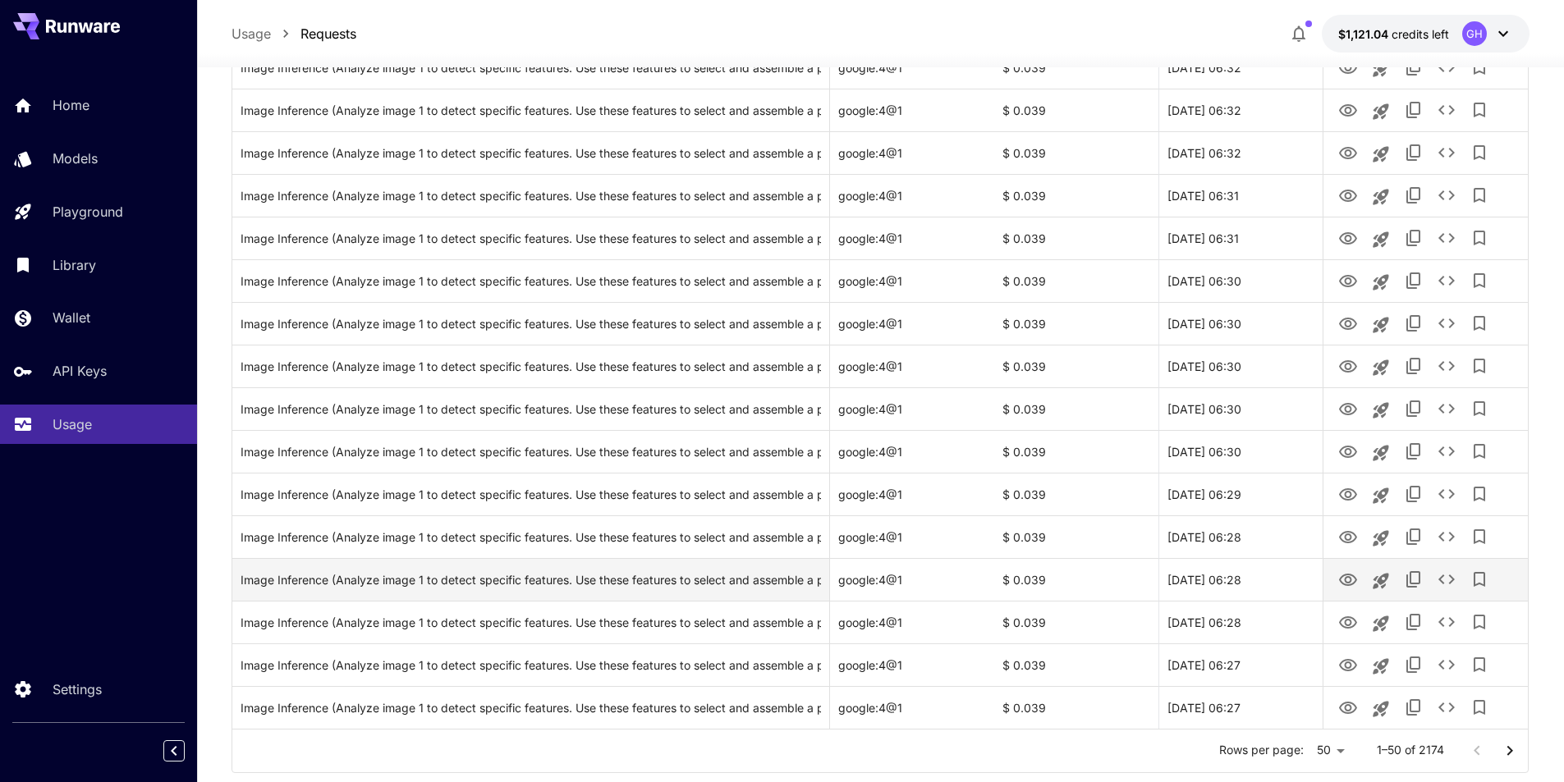
scroll to position [1768, 0]
